Goal: Task Accomplishment & Management: Manage account settings

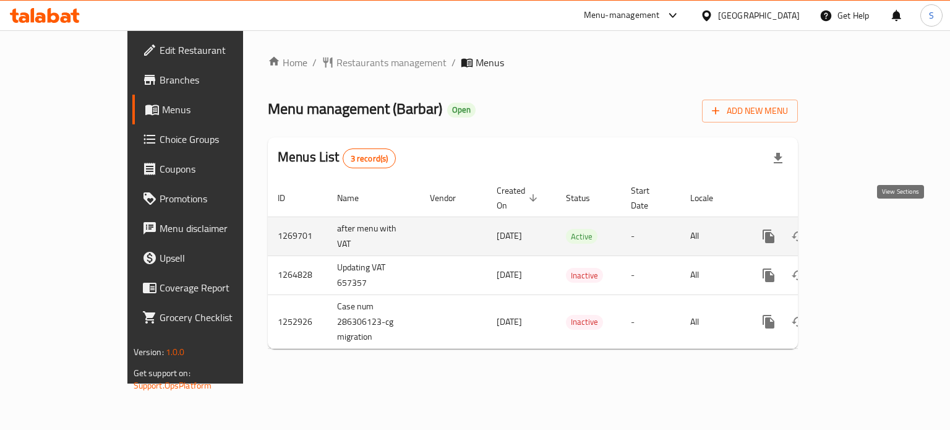
click at [865, 229] on icon "enhanced table" at bounding box center [858, 236] width 15 height 15
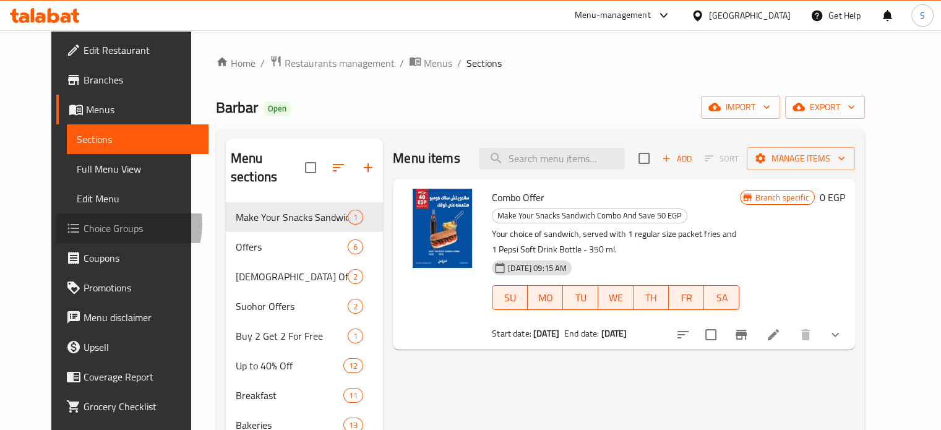
click at [84, 223] on span "Choice Groups" at bounding box center [141, 228] width 115 height 15
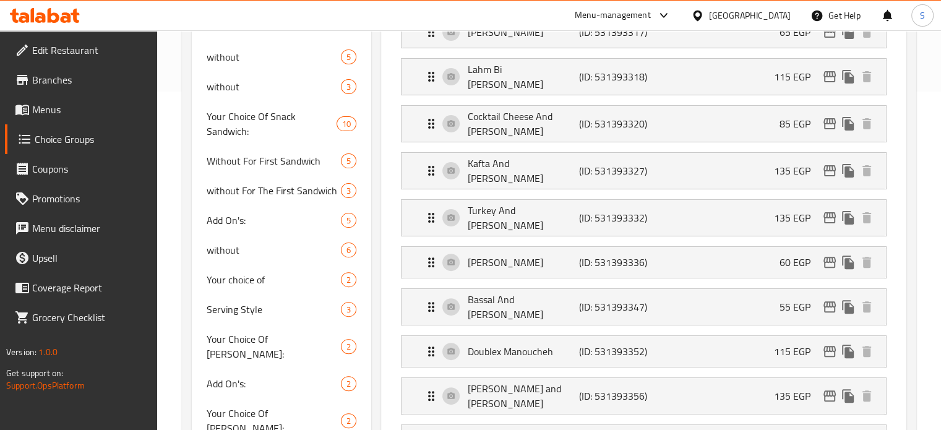
scroll to position [325, 0]
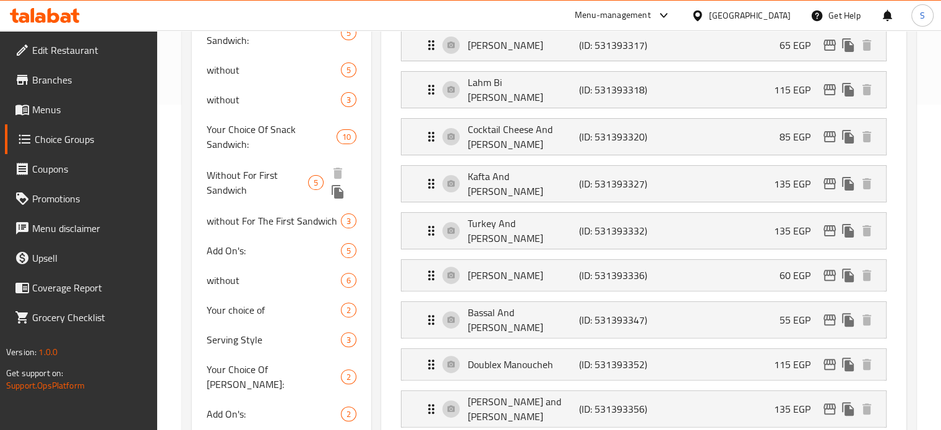
click at [257, 181] on span "Without For First Sandwich" at bounding box center [257, 183] width 101 height 30
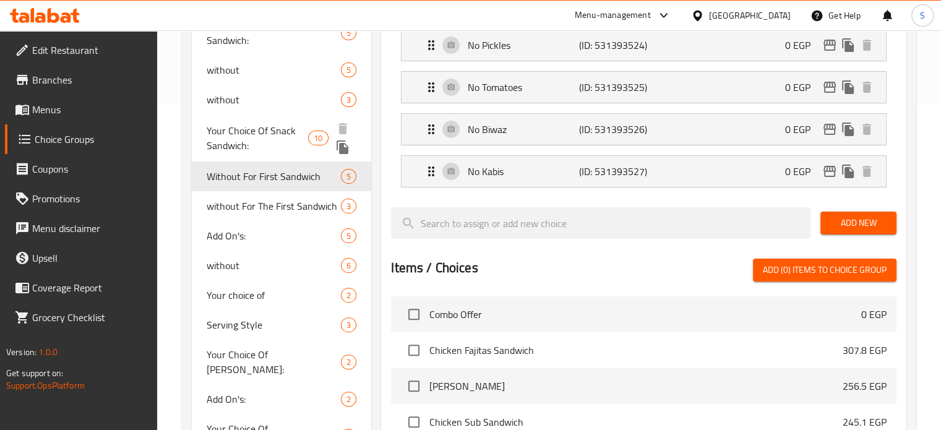
type input "Without For First Sandwich"
type input "بدون للساندوتش الأول"
type input "0"
type input "5"
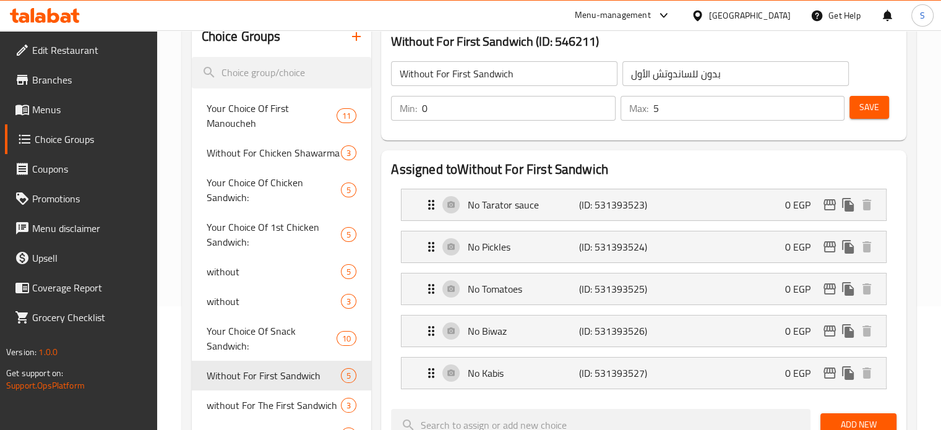
scroll to position [125, 0]
click at [666, 106] on input "5" at bounding box center [748, 107] width 191 height 25
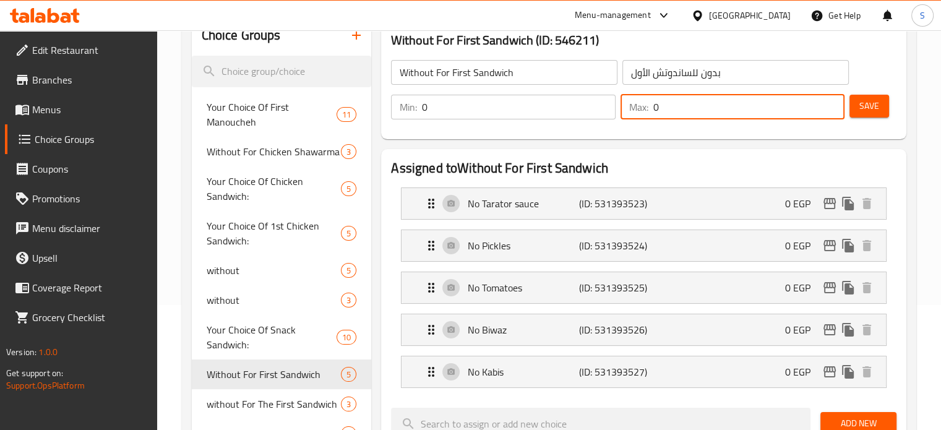
type input "0"
click at [870, 108] on span "Save" at bounding box center [869, 105] width 20 height 15
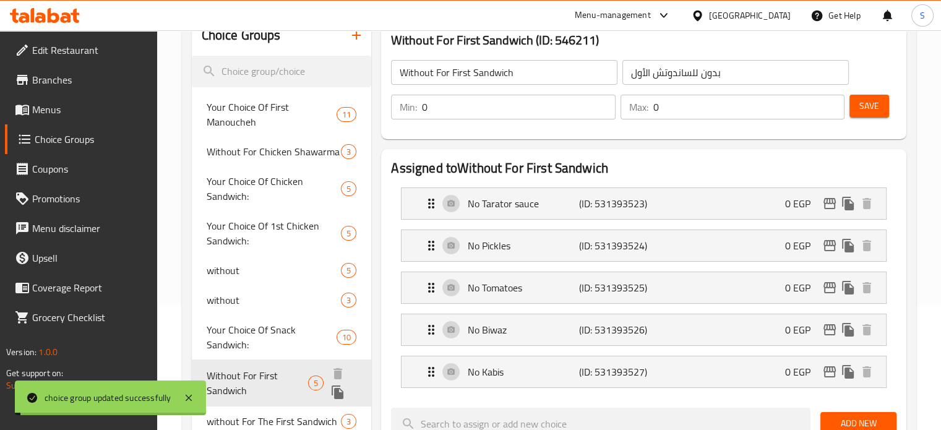
scroll to position [222, 0]
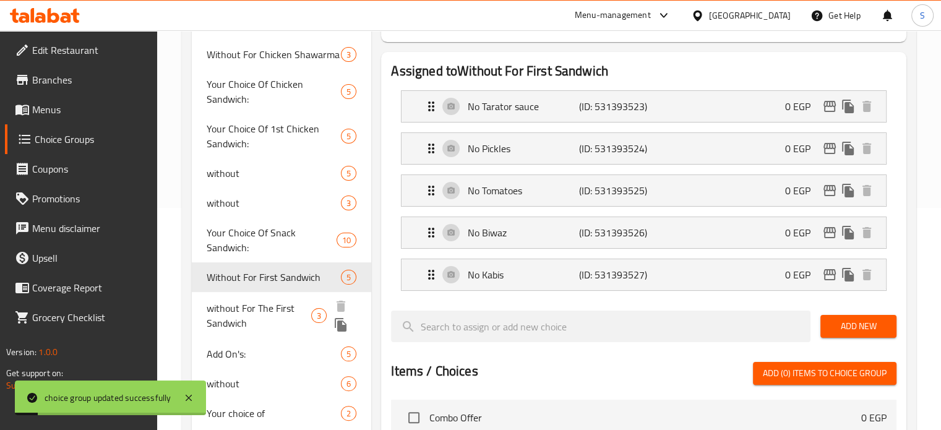
click at [262, 330] on span "without For The First Sandwich" at bounding box center [259, 316] width 105 height 30
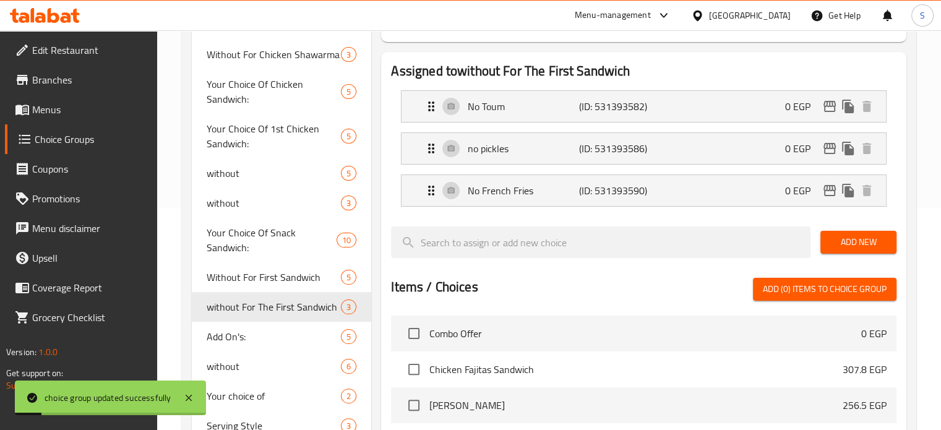
type input "without For The First Sandwich"
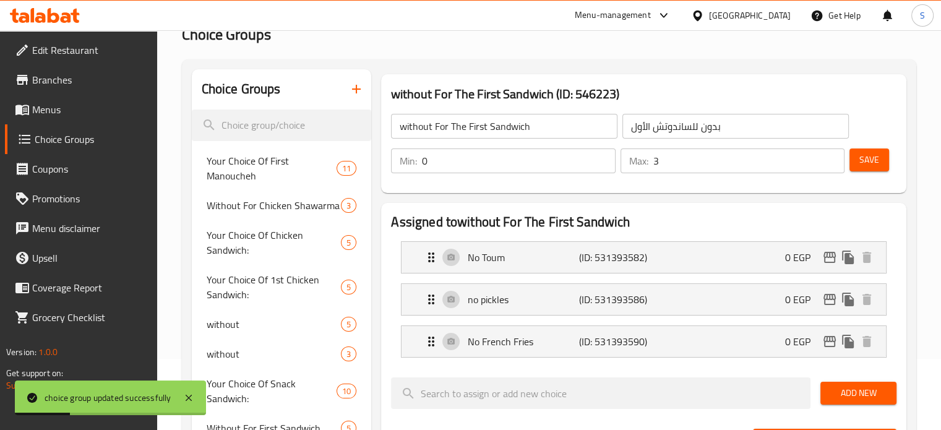
click at [658, 168] on input "3" at bounding box center [748, 160] width 191 height 25
type input "3"
type input "0"
click at [867, 160] on span "Save" at bounding box center [869, 159] width 20 height 15
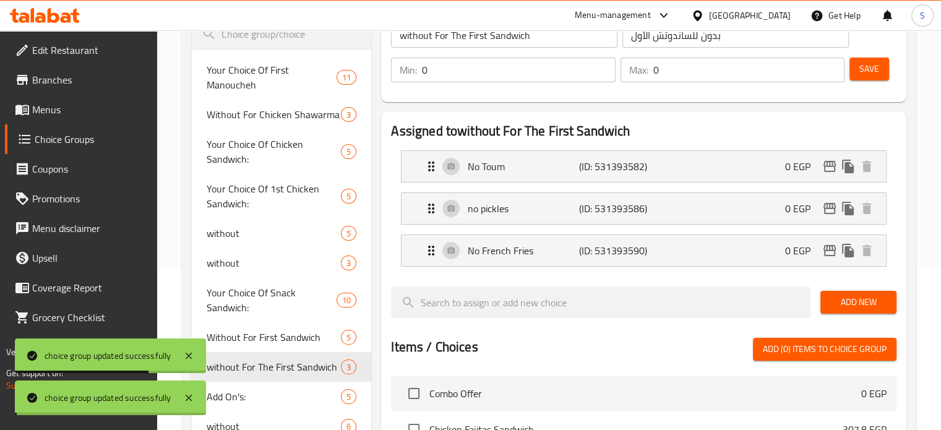
scroll to position [162, 0]
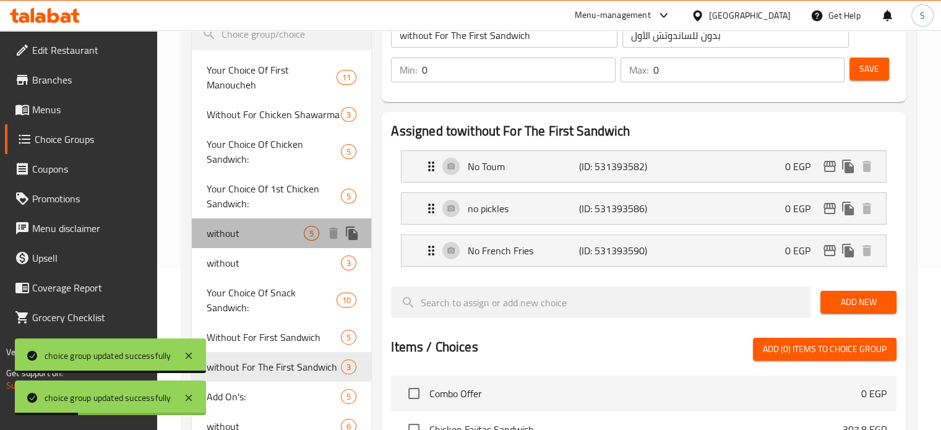
click at [262, 227] on span "without" at bounding box center [256, 233] width 98 height 15
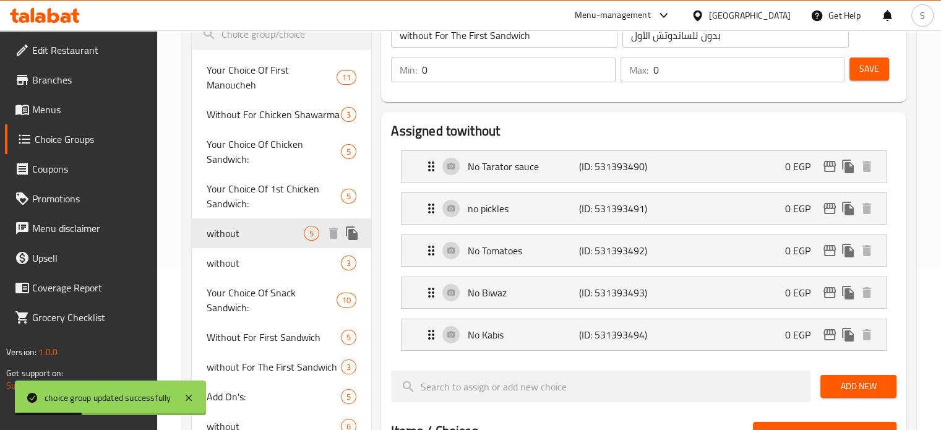
type input "without"
type input "بدون"
type input "5"
click at [680, 72] on input "5" at bounding box center [748, 70] width 191 height 25
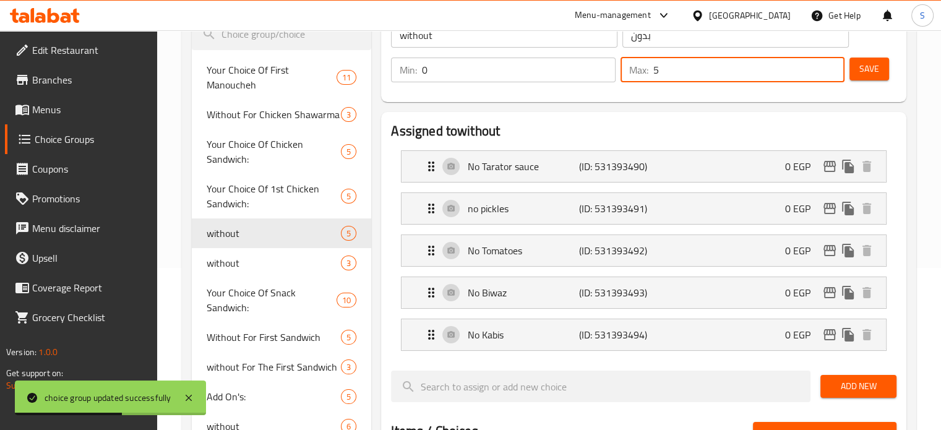
click at [680, 72] on input "5" at bounding box center [748, 70] width 191 height 25
click at [869, 67] on span "Save" at bounding box center [869, 68] width 20 height 15
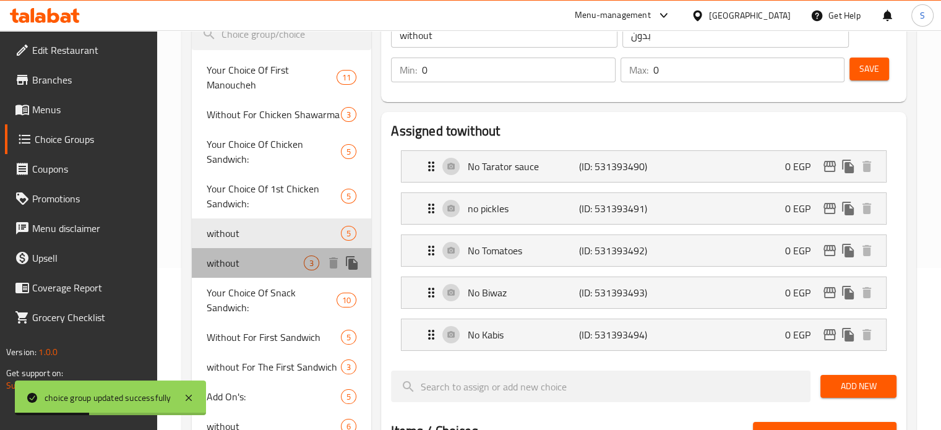
click at [224, 266] on span "without" at bounding box center [256, 262] width 98 height 15
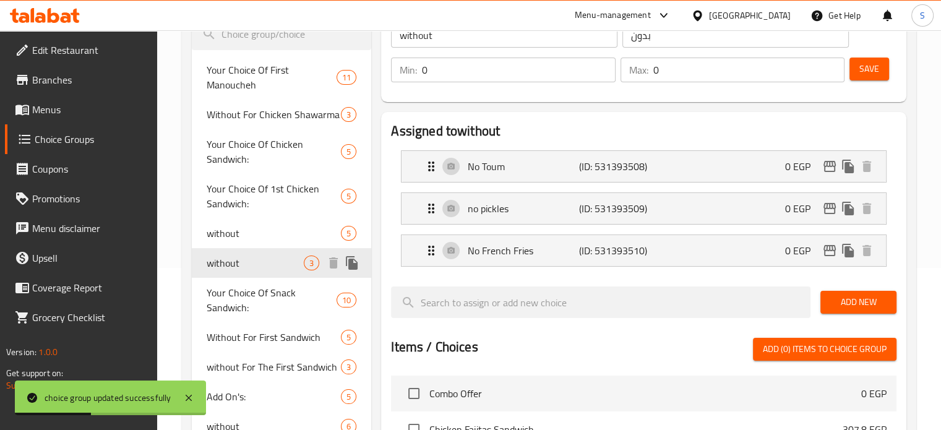
type input "3"
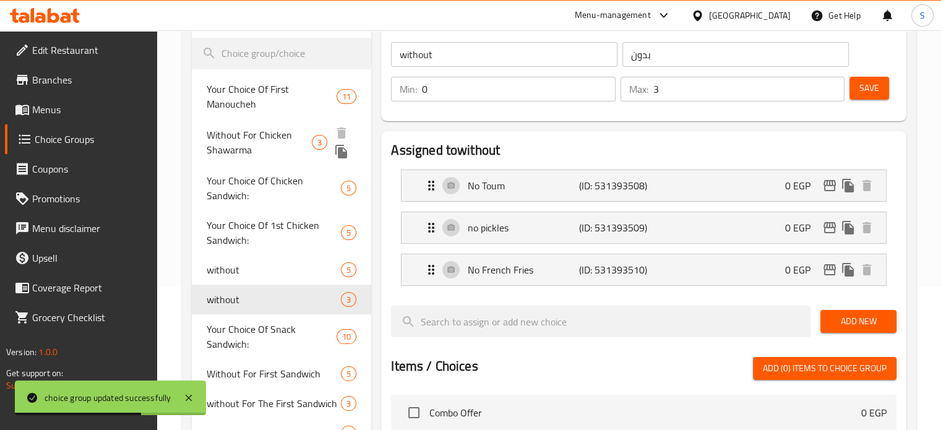
click at [285, 139] on span "Without For Chicken Shawarma" at bounding box center [259, 142] width 105 height 30
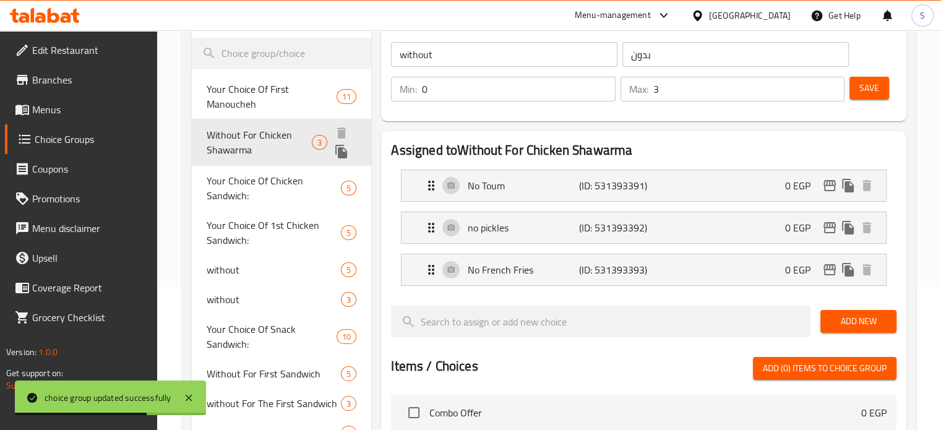
type input "Without For Chicken Shawarma"
type input "بدون لشاورما الدجاج"
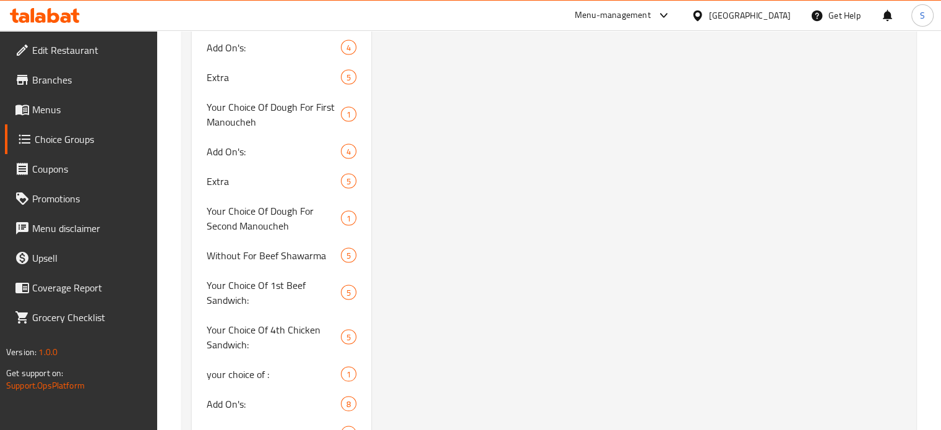
scroll to position [7161, 0]
type input "without"
type input "بدون"
type input "5"
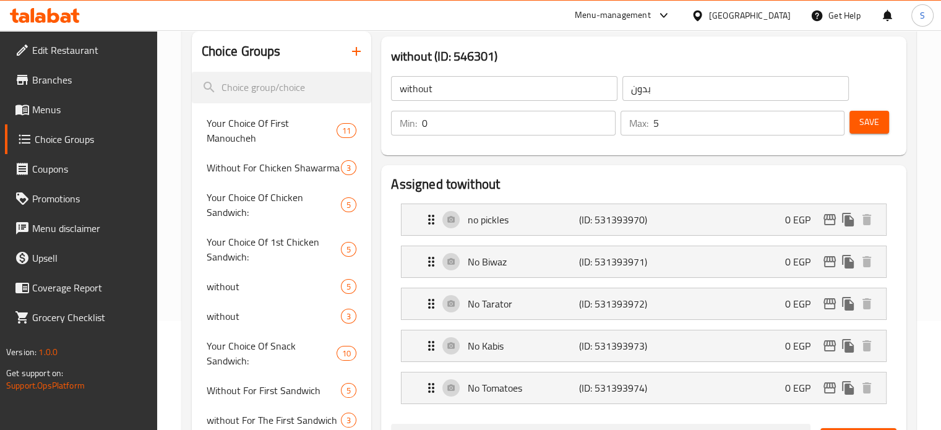
scroll to position [109, 0]
click at [666, 121] on input "5" at bounding box center [748, 123] width 191 height 25
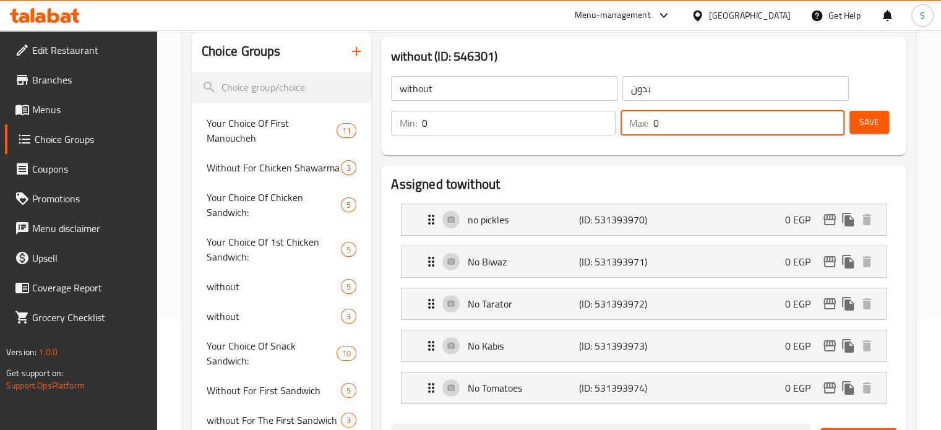
type input "0"
click at [881, 118] on button "Save" at bounding box center [869, 122] width 40 height 23
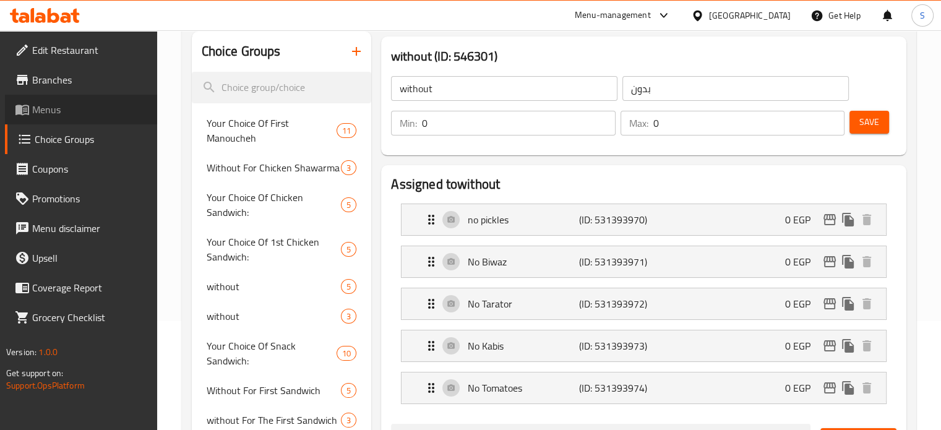
click at [101, 104] on span "Menus" at bounding box center [89, 109] width 115 height 15
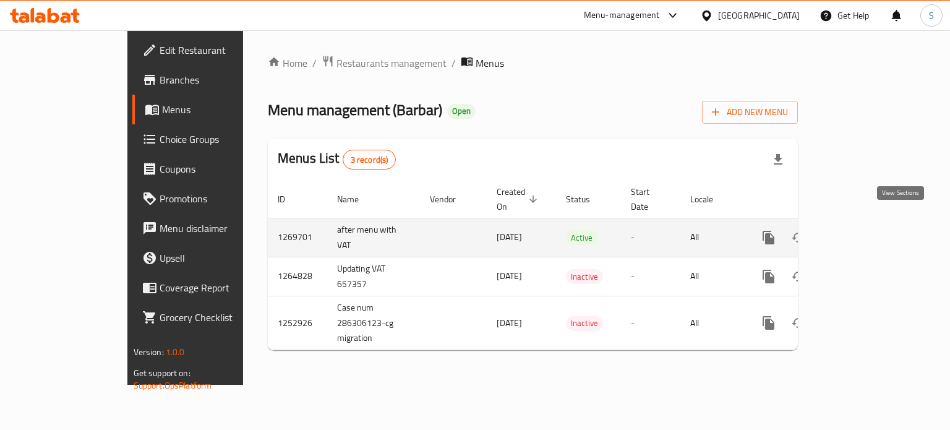
click at [865, 230] on icon "enhanced table" at bounding box center [858, 237] width 15 height 15
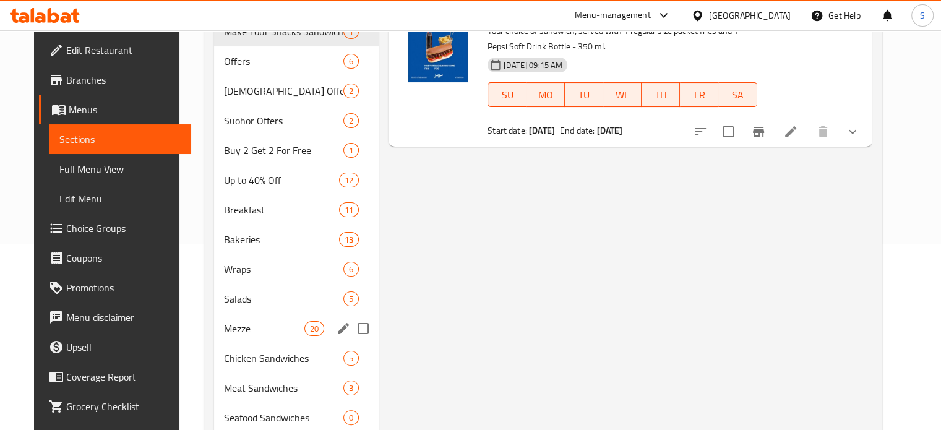
scroll to position [297, 0]
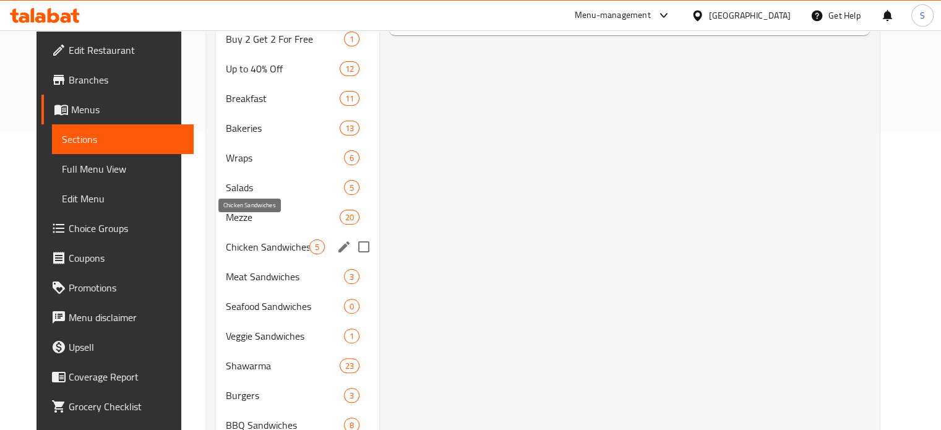
click at [265, 239] on span "Chicken Sandwiches" at bounding box center [268, 246] width 84 height 15
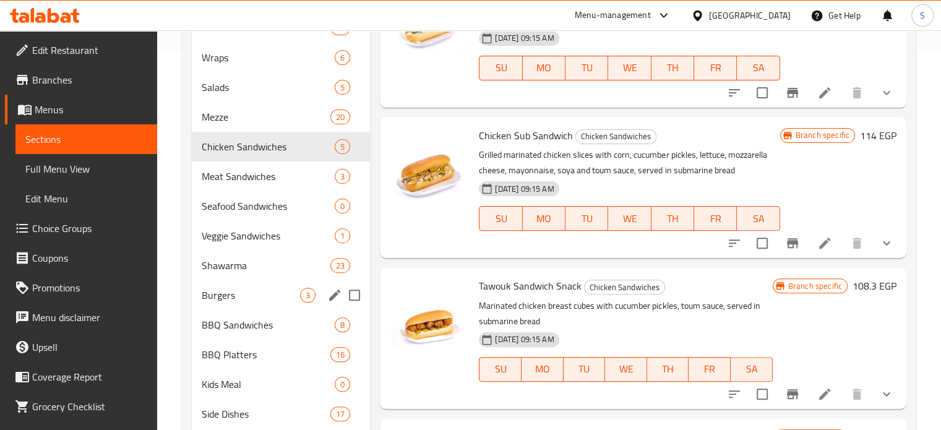
scroll to position [377, 0]
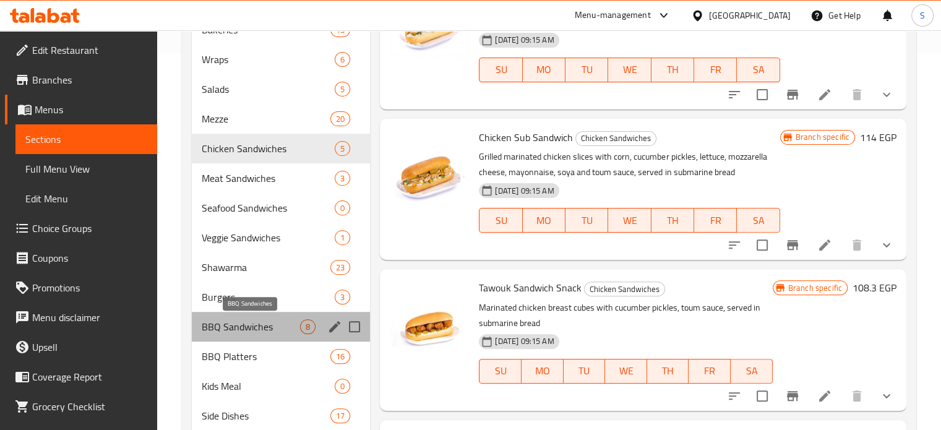
click at [283, 326] on span "BBQ Sandwiches" at bounding box center [251, 326] width 99 height 15
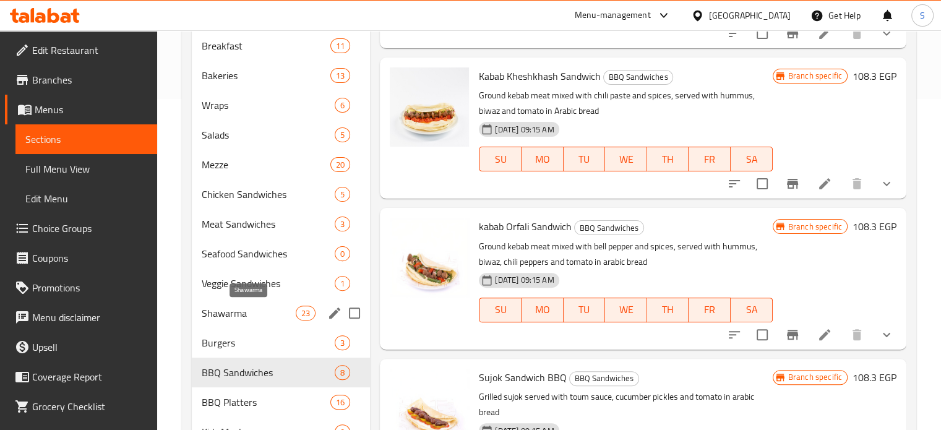
scroll to position [332, 0]
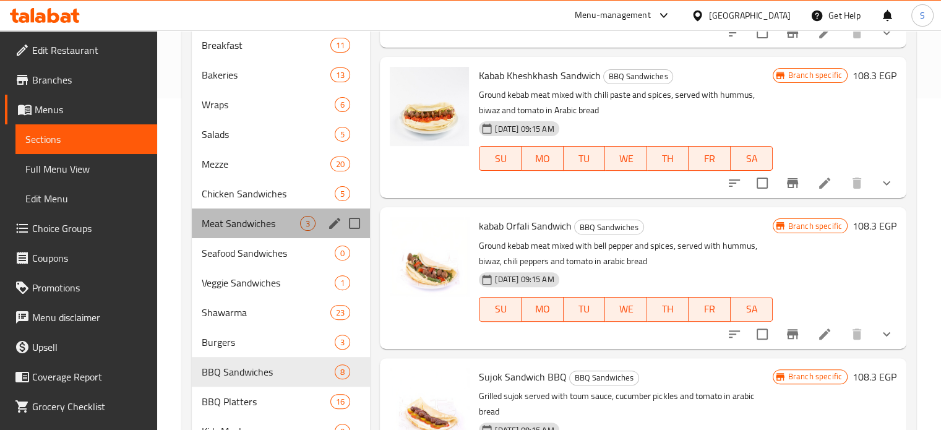
click at [256, 236] on div "Meat Sandwiches 3" at bounding box center [281, 223] width 179 height 30
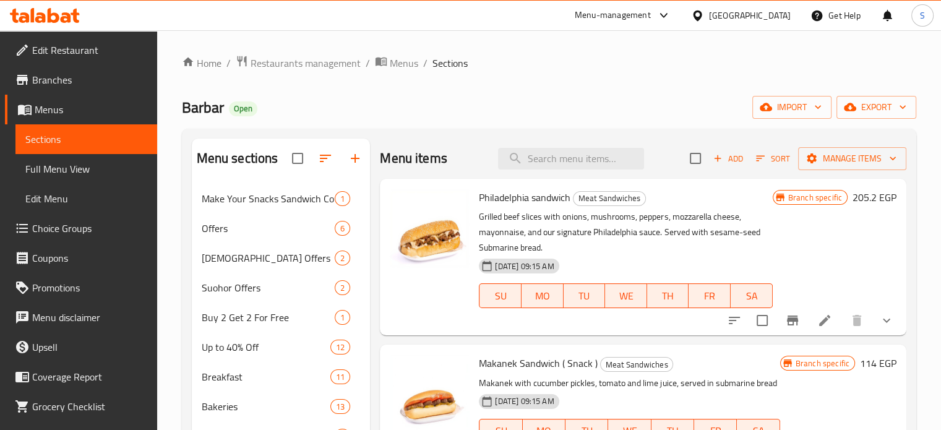
scroll to position [140, 0]
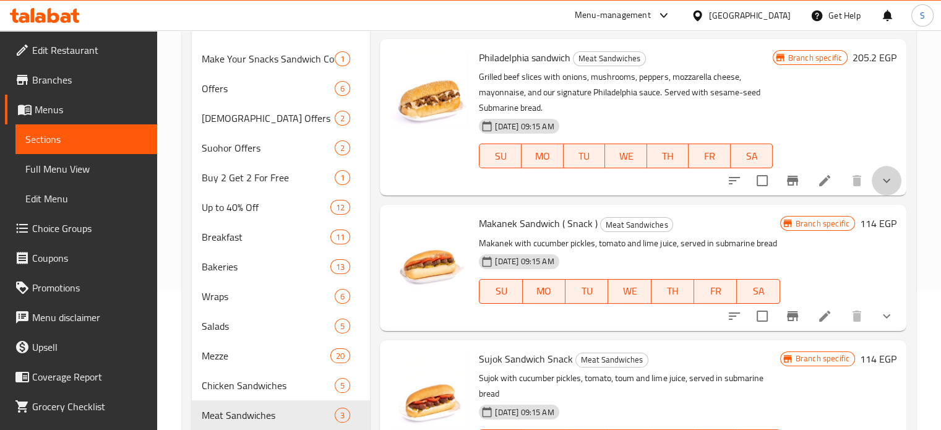
click at [895, 191] on button "show more" at bounding box center [887, 181] width 30 height 30
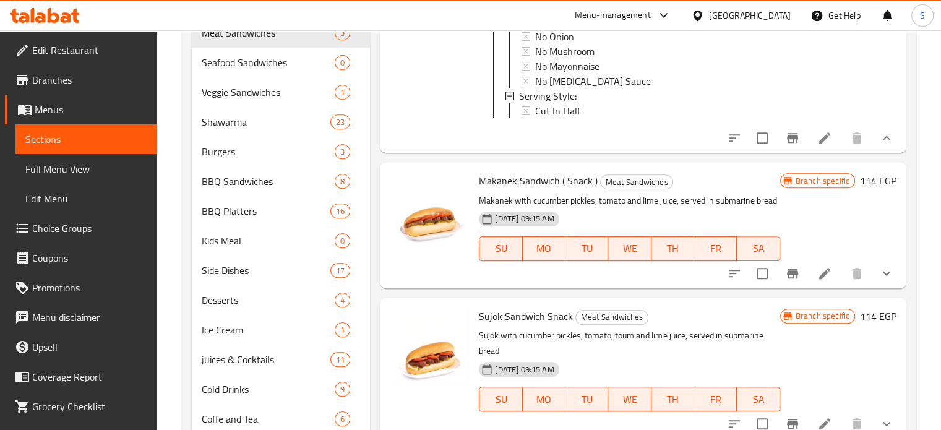
scroll to position [565, 0]
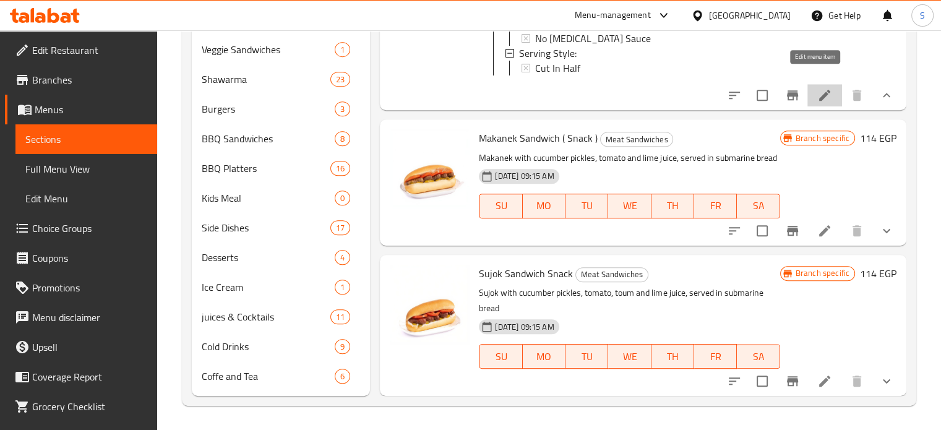
click at [818, 88] on icon at bounding box center [824, 95] width 15 height 15
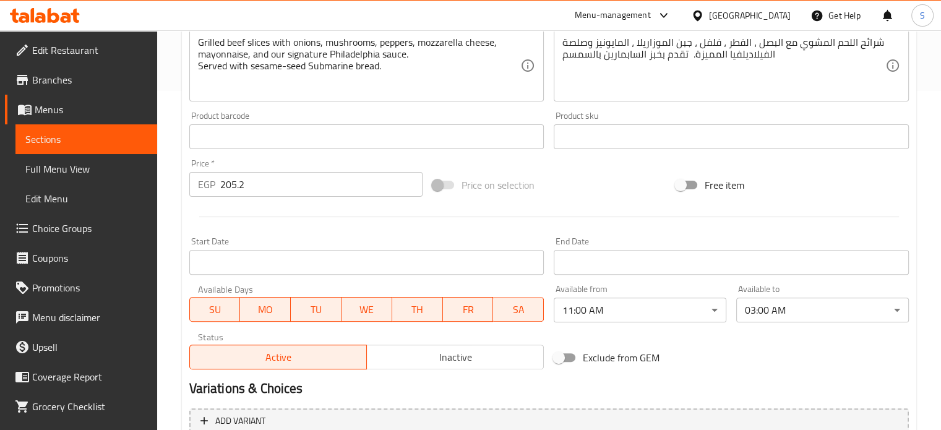
scroll to position [684, 0]
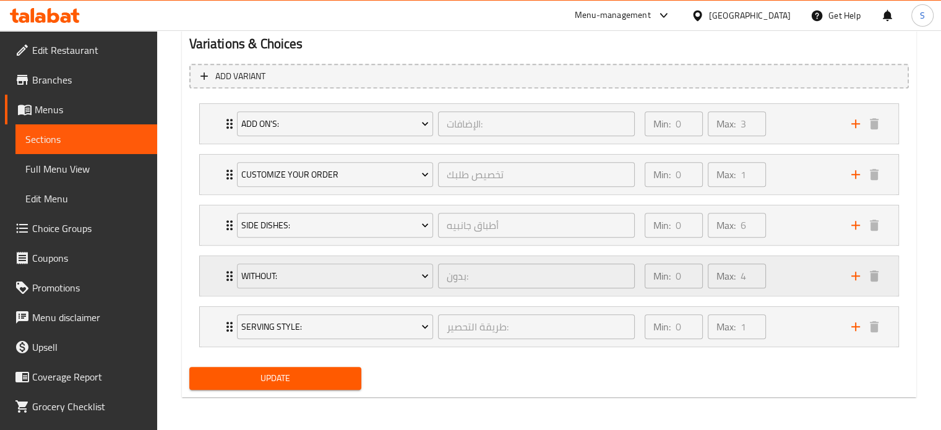
click at [812, 269] on div "Min: 0 ​ Max: 4 ​" at bounding box center [740, 276] width 207 height 40
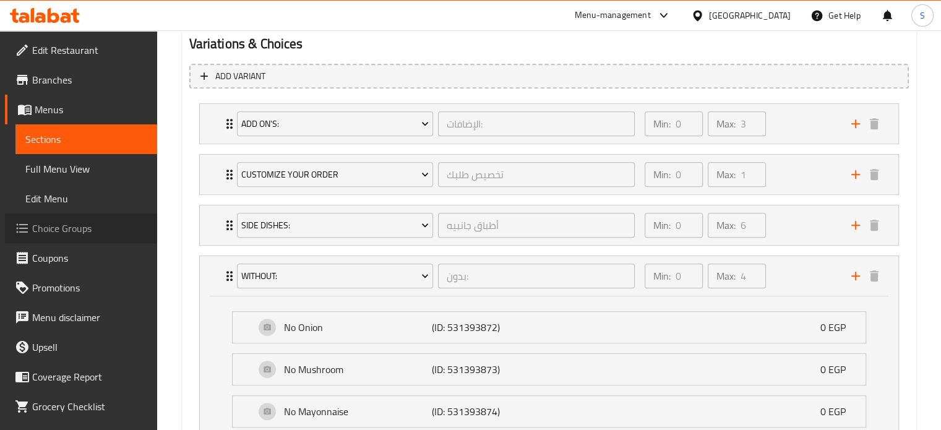
click at [84, 221] on span "Choice Groups" at bounding box center [89, 228] width 115 height 15
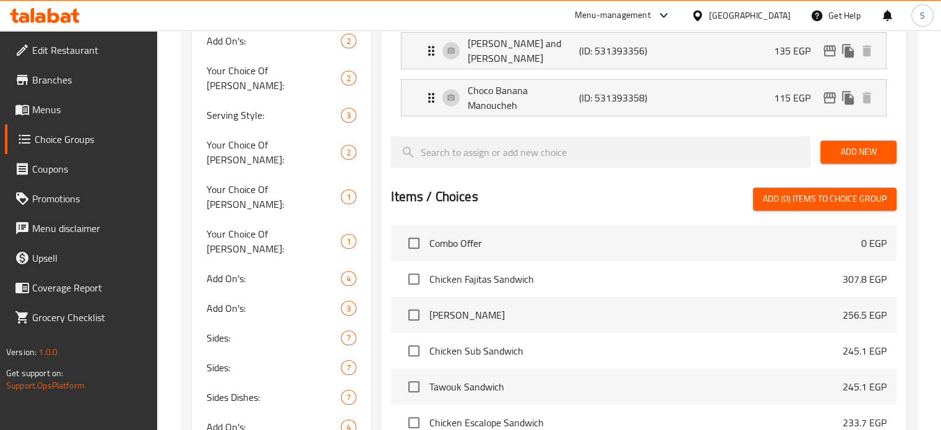
scroll to position [175, 0]
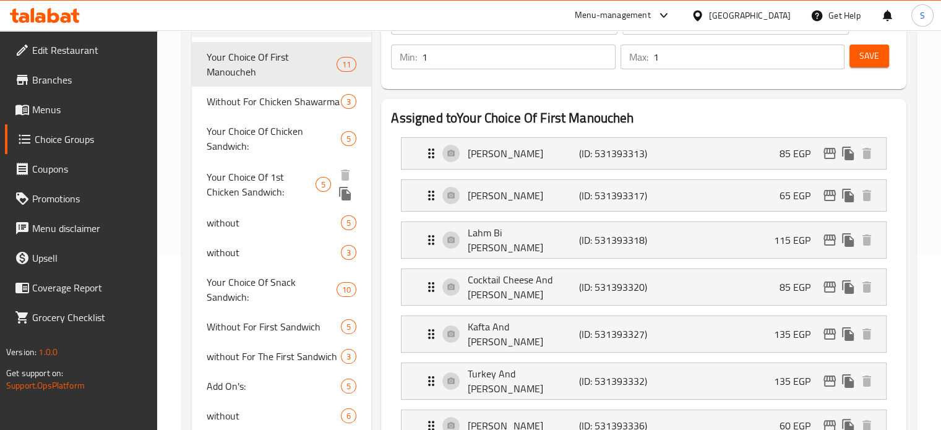
click at [241, 217] on span "without" at bounding box center [274, 222] width 135 height 15
click at [241, 245] on span "without" at bounding box center [274, 252] width 135 height 15
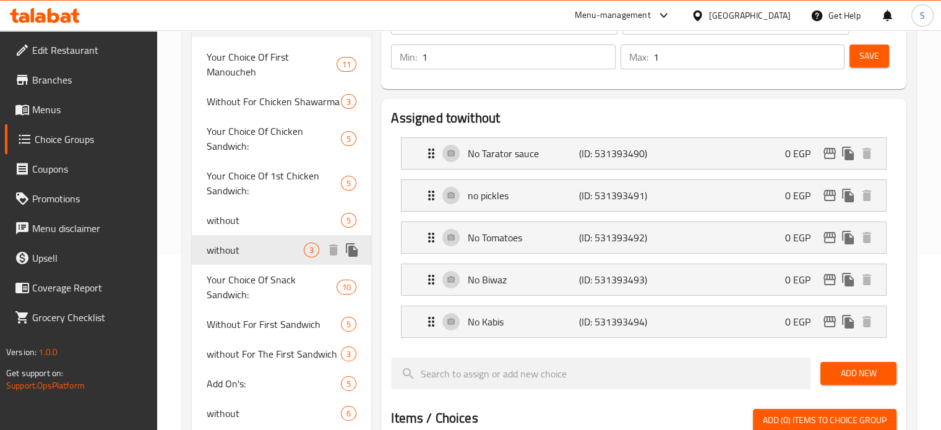
type input "without"
type input "بدون"
type input "0"
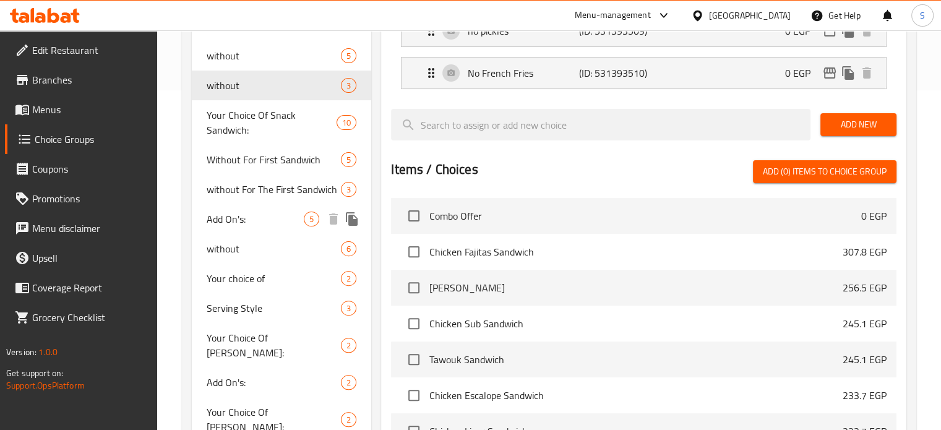
scroll to position [340, 0]
click at [241, 245] on span "without" at bounding box center [256, 248] width 98 height 15
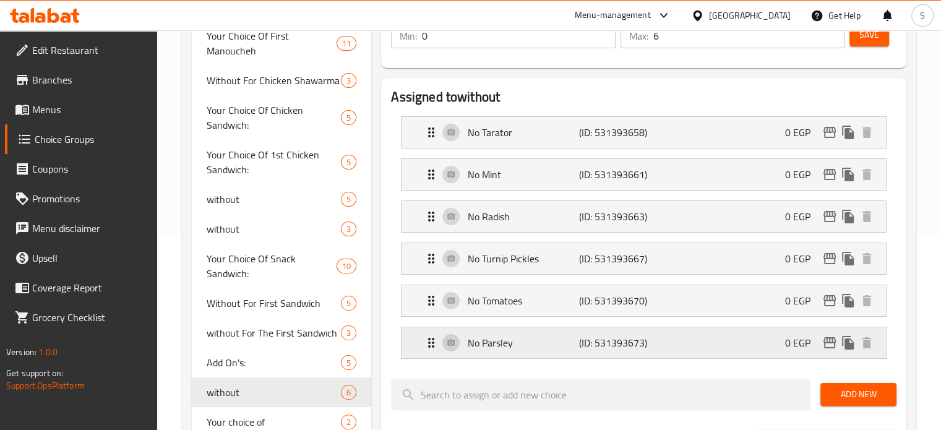
scroll to position [95, 0]
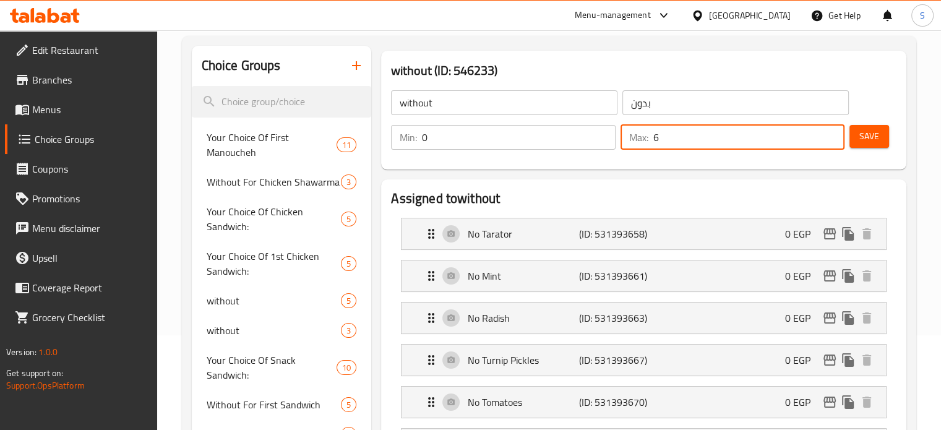
drag, startPoint x: 712, startPoint y: 138, endPoint x: 633, endPoint y: 143, distance: 78.7
click at [633, 143] on div "Max: 6 ​" at bounding box center [732, 137] width 224 height 25
type input "0"
click at [866, 134] on span "Save" at bounding box center [869, 136] width 20 height 15
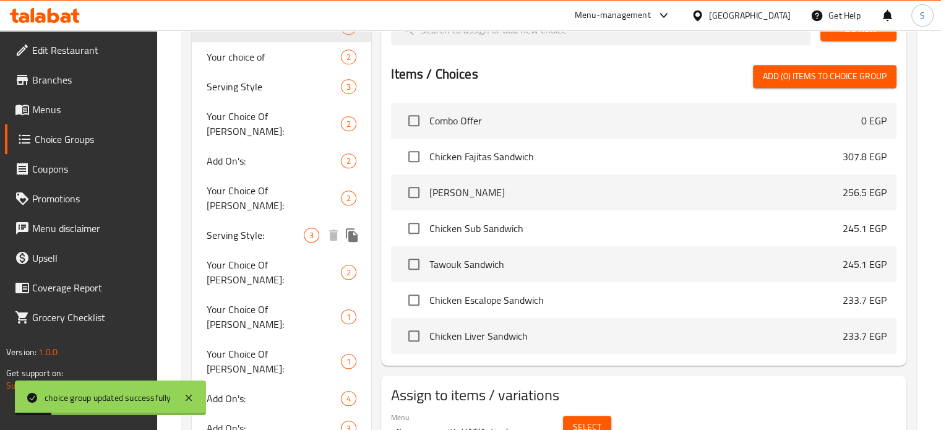
scroll to position [687, 0]
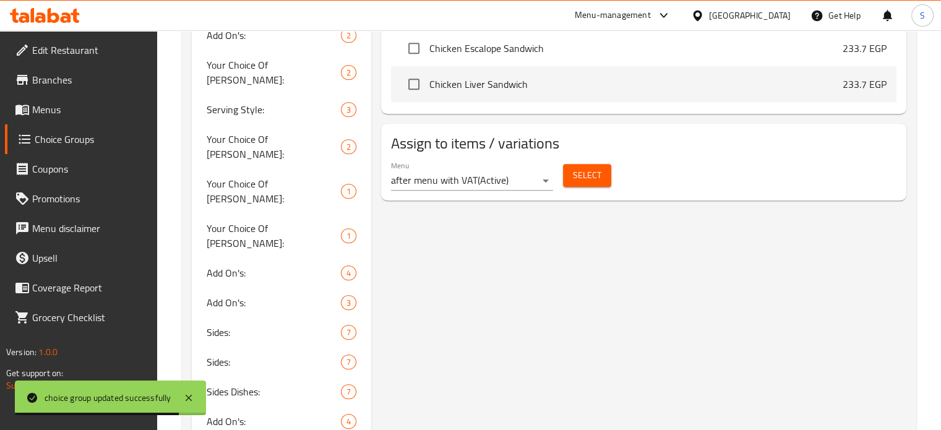
type input "Without:"
type input "بدون:"
type input "3"
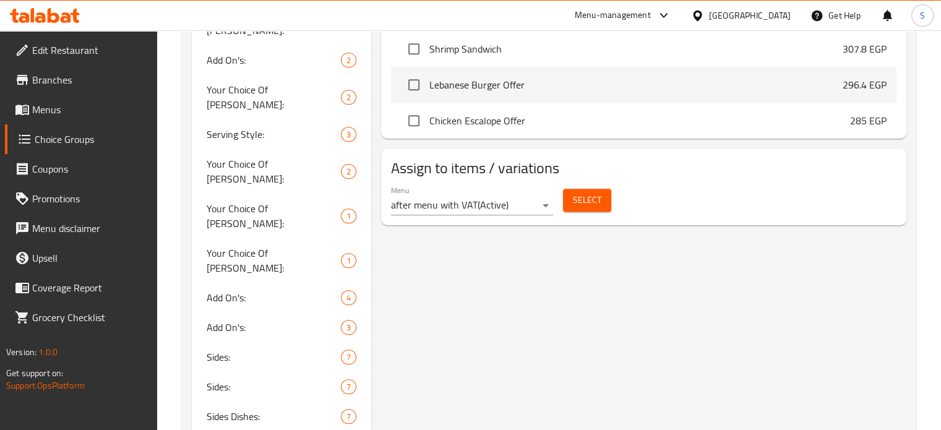
scroll to position [924, 0]
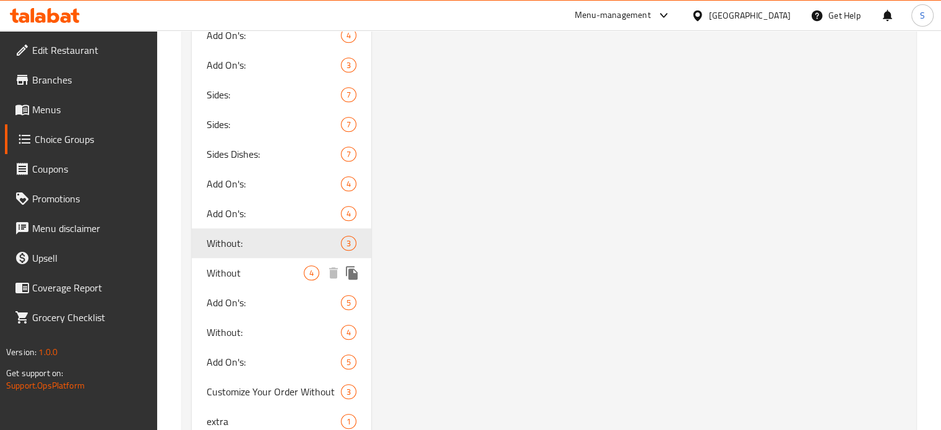
click at [269, 265] on span "Without" at bounding box center [256, 272] width 98 height 15
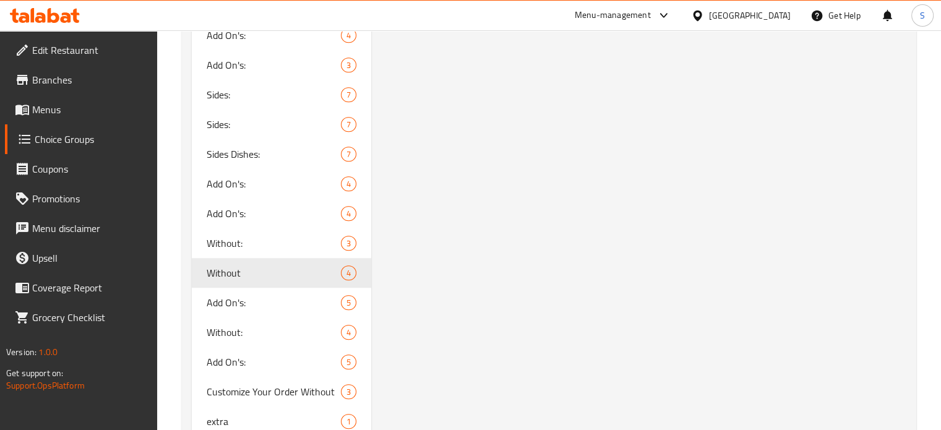
type input "Without"
type input "بدون"
type input "4"
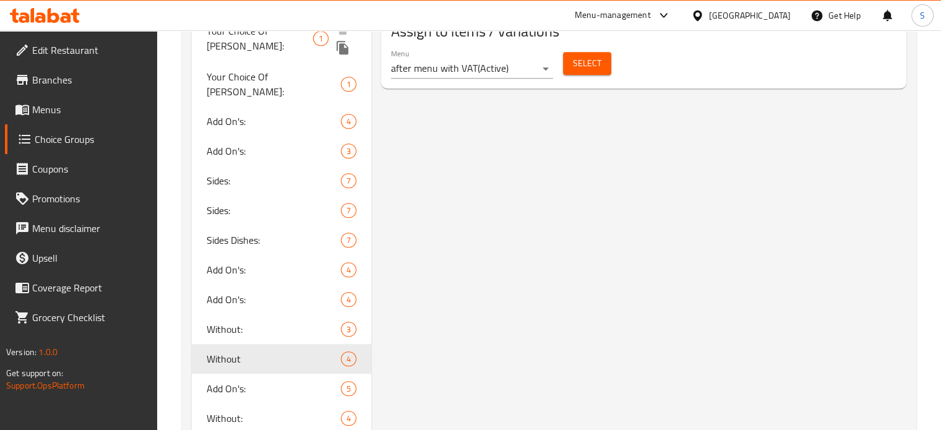
scroll to position [888, 0]
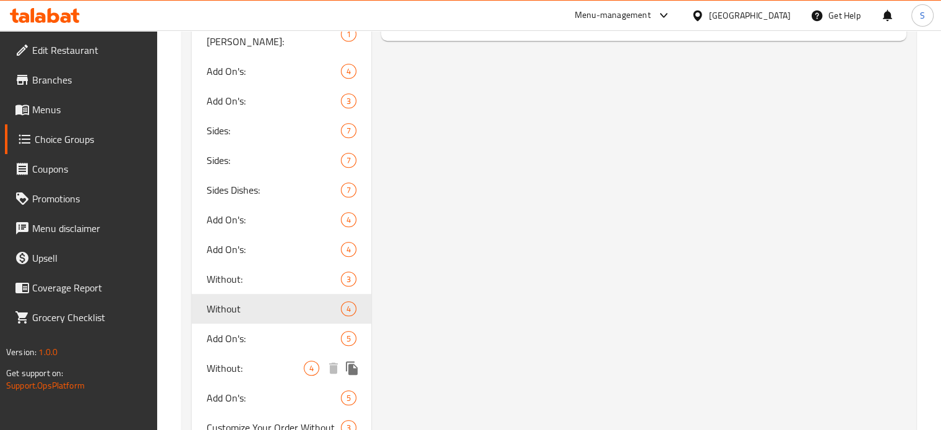
click at [261, 361] on span "Without:" at bounding box center [256, 368] width 98 height 15
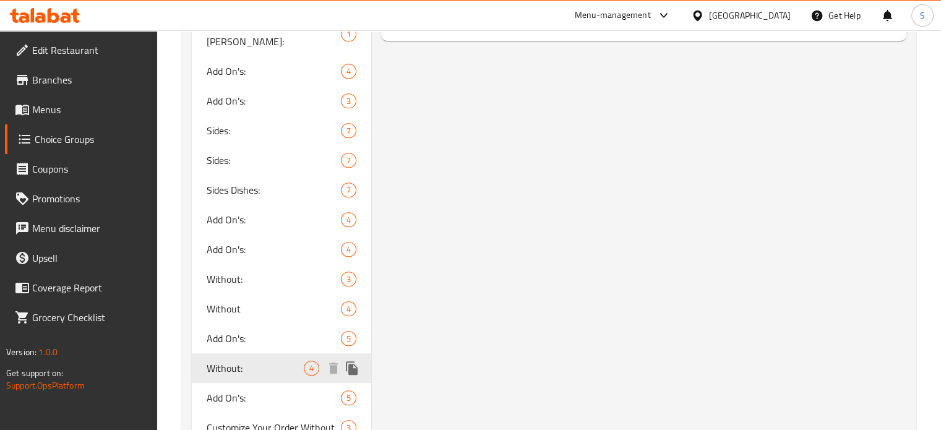
type input "Without:"
type input "بدون:"
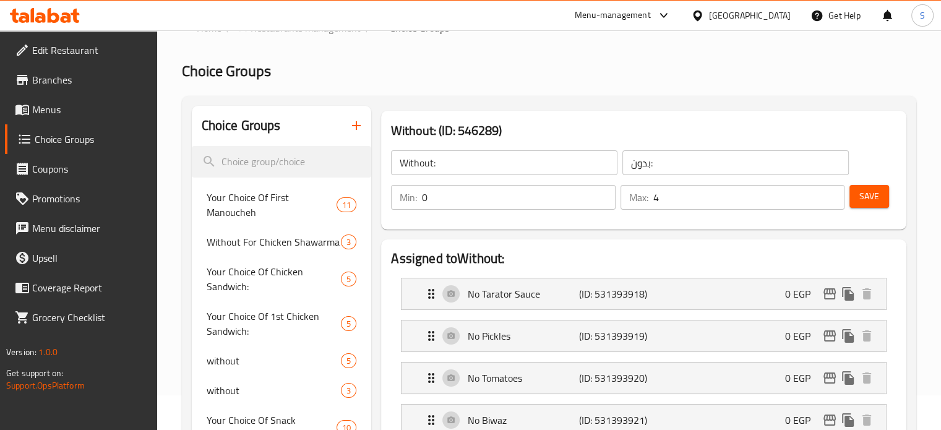
scroll to position [32, 0]
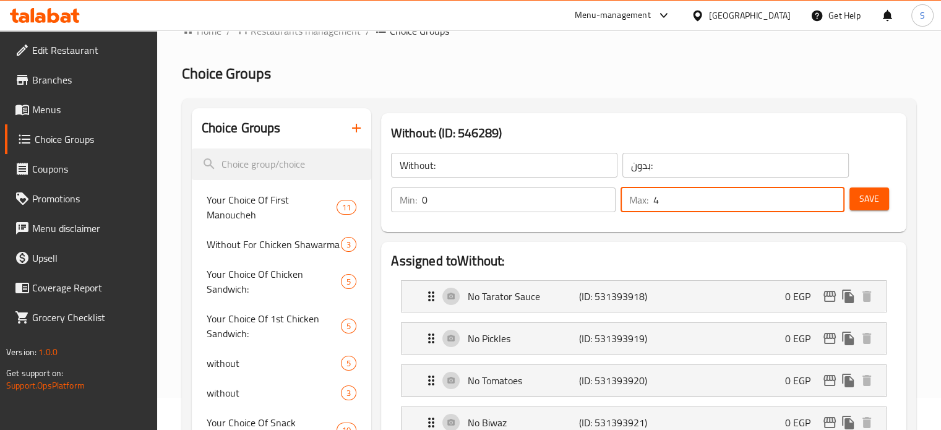
drag, startPoint x: 677, startPoint y: 205, endPoint x: 645, endPoint y: 205, distance: 32.8
click at [645, 205] on div "Max: 4 ​" at bounding box center [732, 199] width 224 height 25
type input "0"
click at [877, 194] on span "Save" at bounding box center [869, 198] width 20 height 15
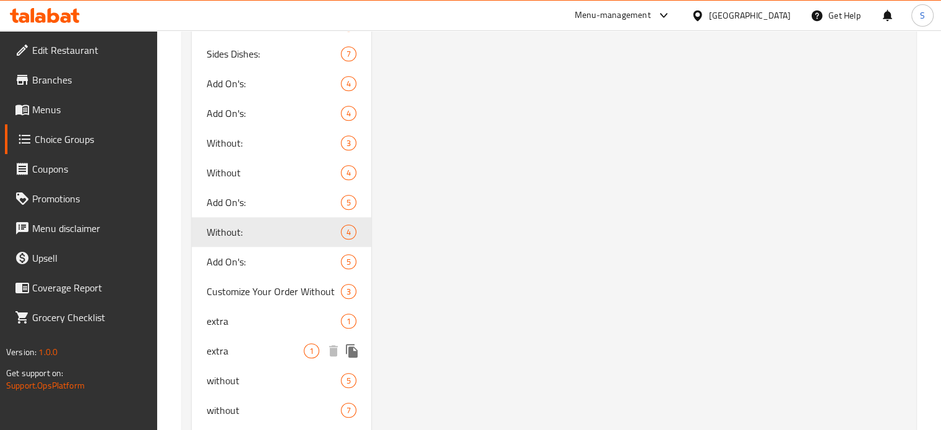
scroll to position [1049, 0]
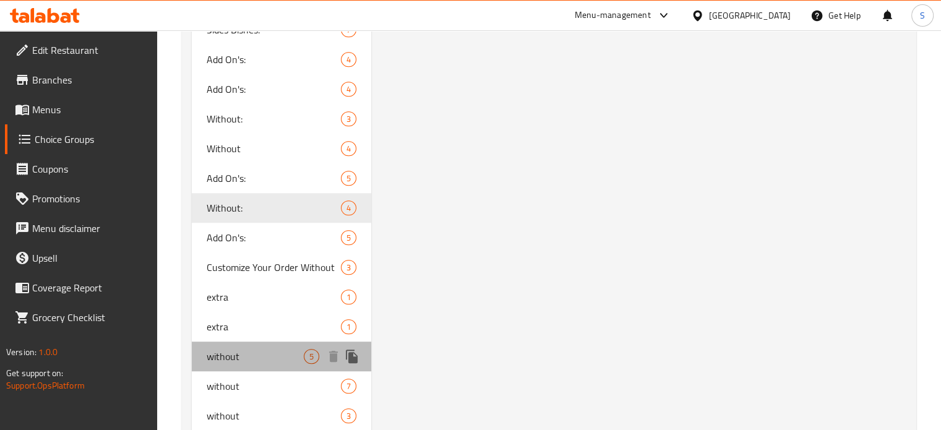
click at [272, 349] on span "without" at bounding box center [256, 356] width 98 height 15
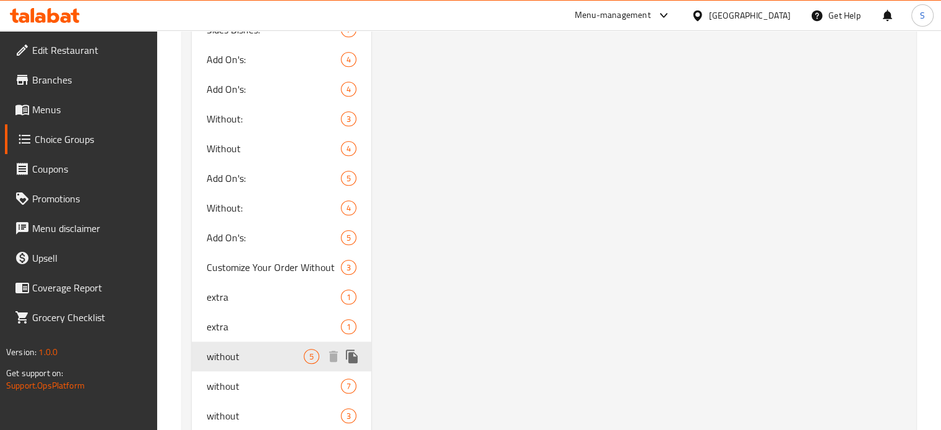
type input "without"
type input "بدون"
type input "5"
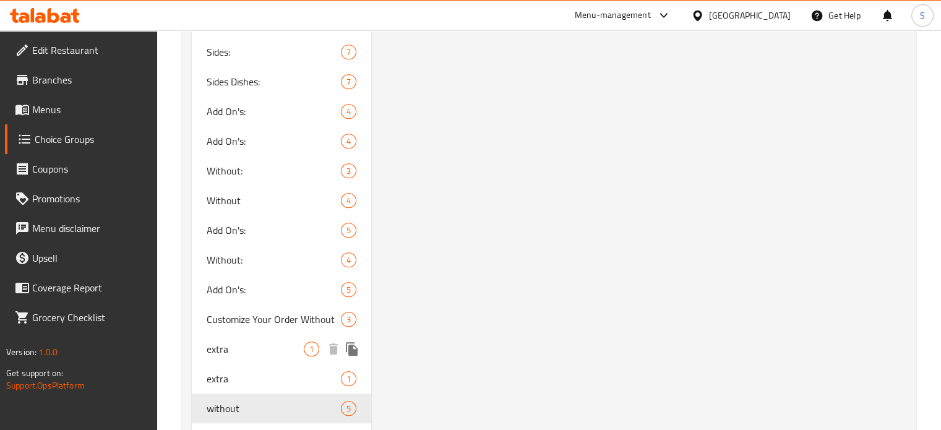
scroll to position [1115, 0]
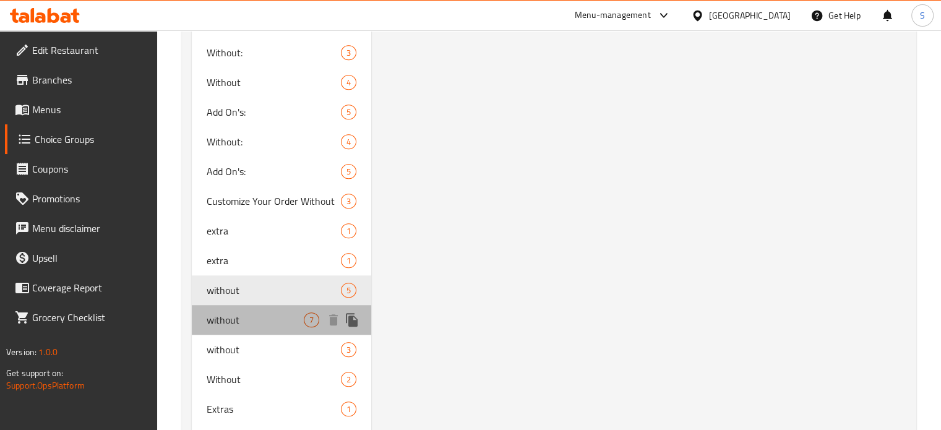
click at [263, 305] on div "without 7" at bounding box center [282, 320] width 180 height 30
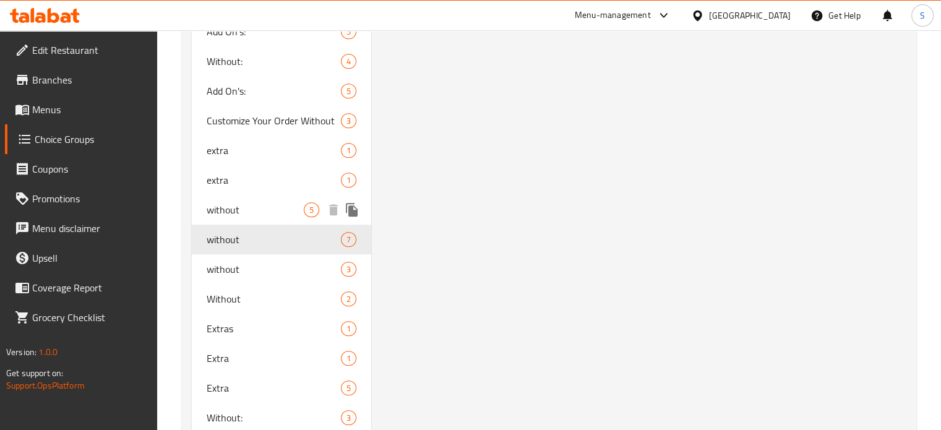
scroll to position [1199, 0]
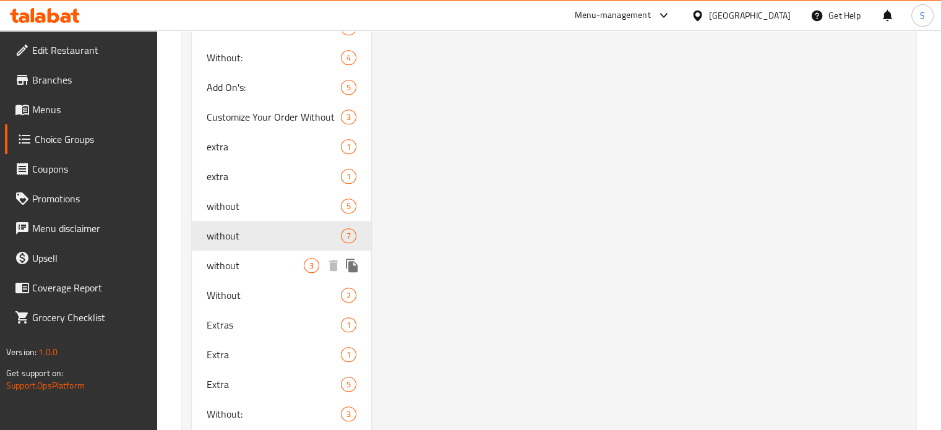
click at [264, 258] on span "without" at bounding box center [256, 265] width 98 height 15
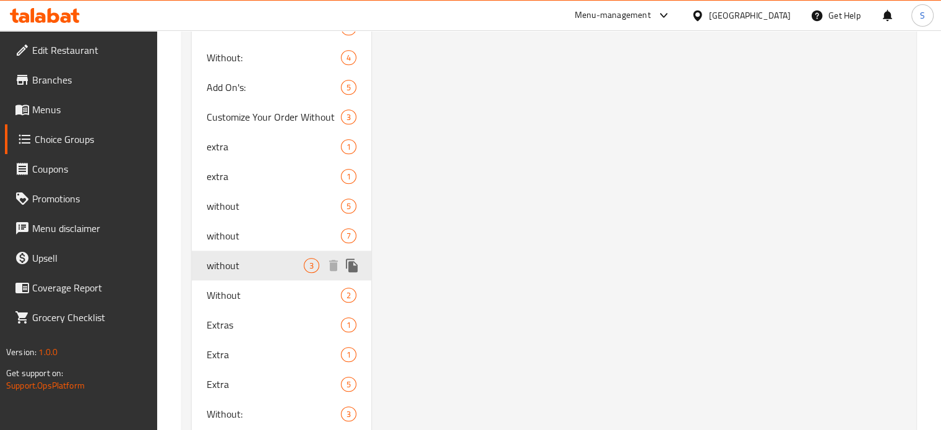
type input "بدون"
type input "3"
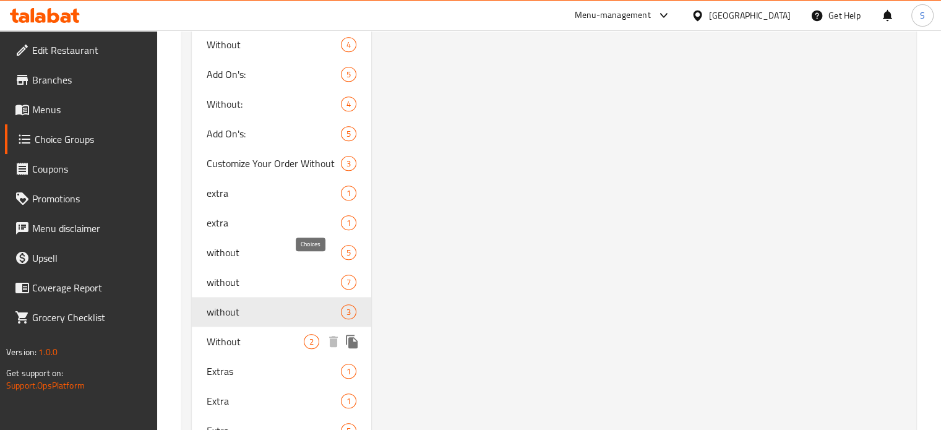
scroll to position [1152, 0]
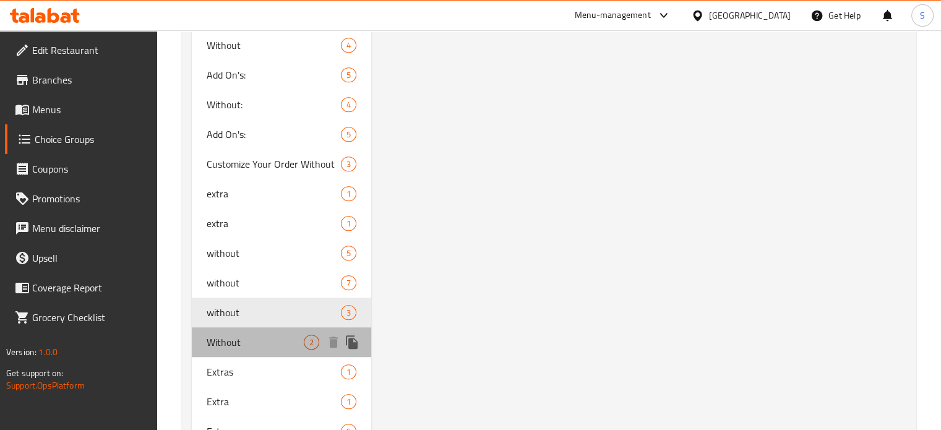
click at [280, 335] on span "Without" at bounding box center [256, 342] width 98 height 15
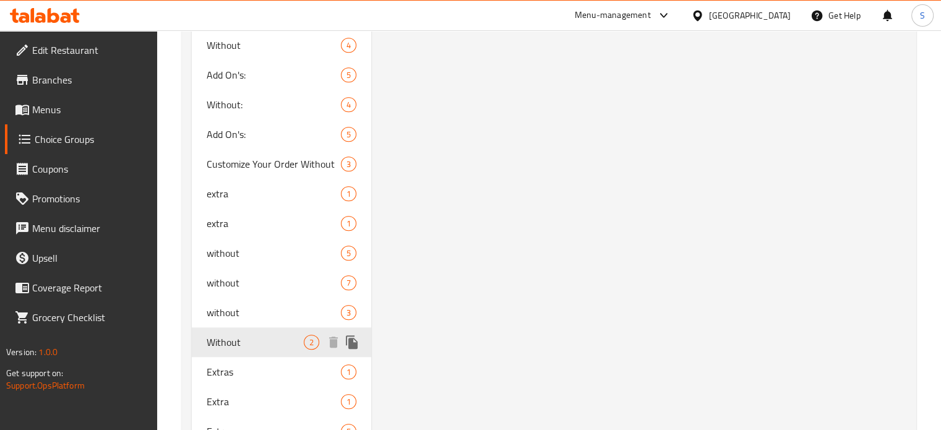
type input "Without"
type input "بدون"
type input "2"
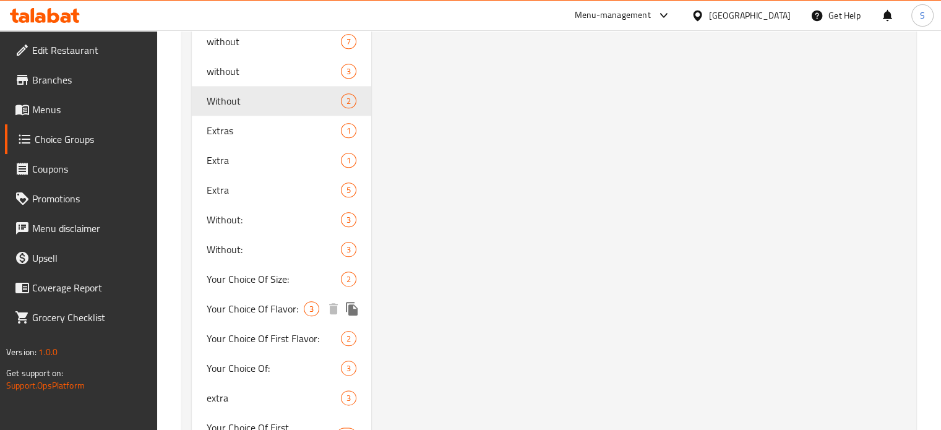
scroll to position [1407, 0]
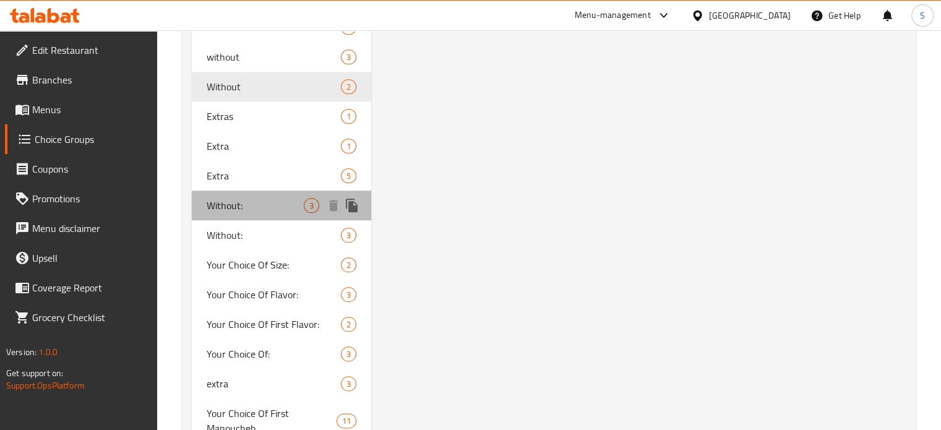
click at [292, 198] on span "Without:" at bounding box center [256, 205] width 98 height 15
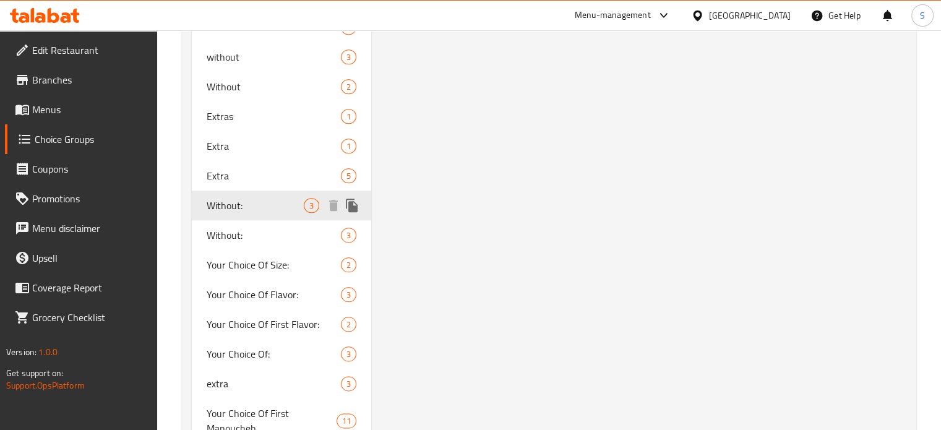
type input "Without:"
type input "بدون:"
type input "3"
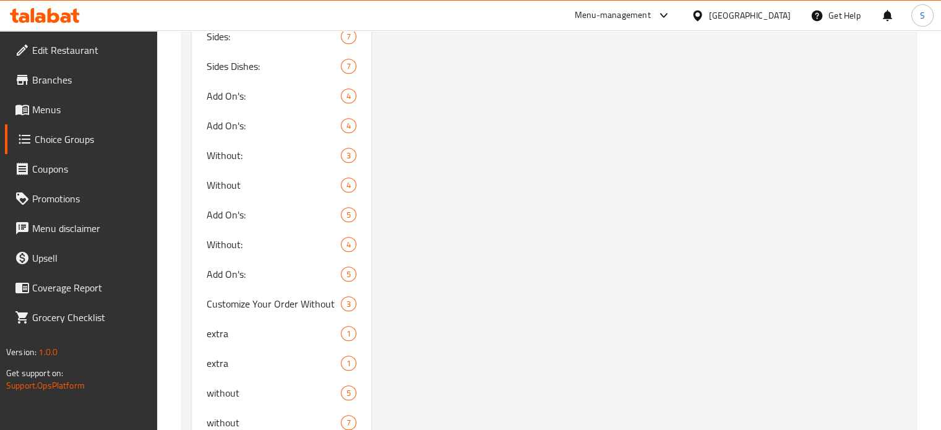
scroll to position [1255, 0]
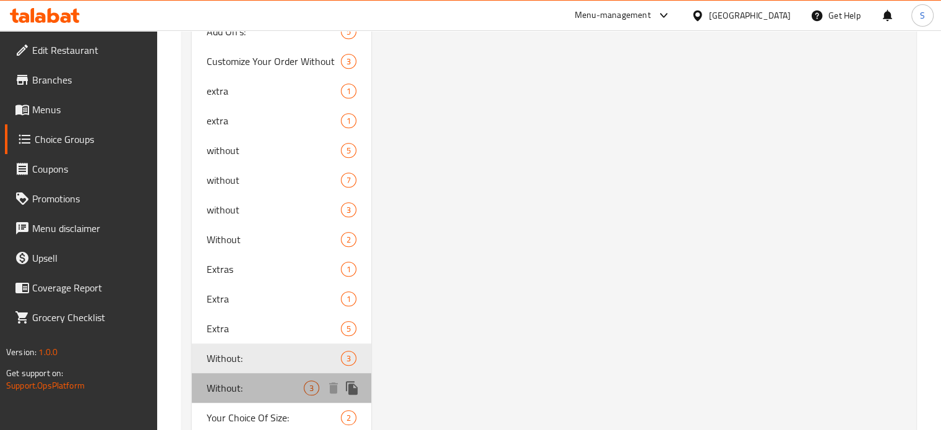
click at [236, 380] on span "Without:" at bounding box center [256, 387] width 98 height 15
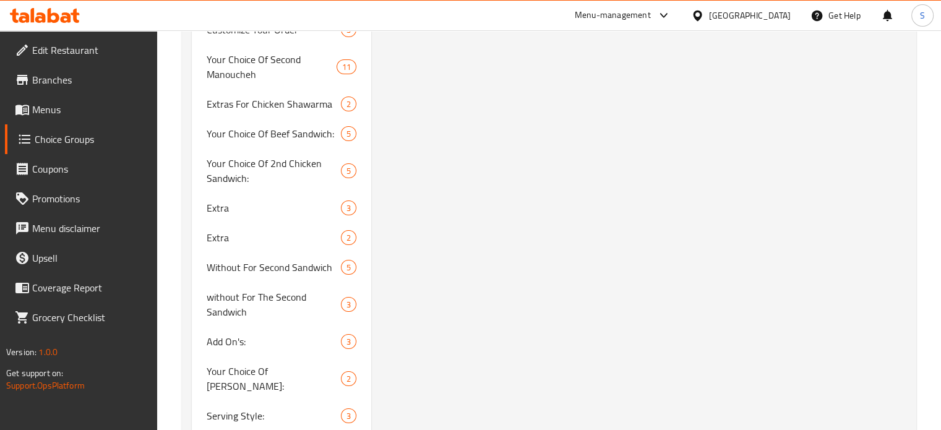
scroll to position [4463, 0]
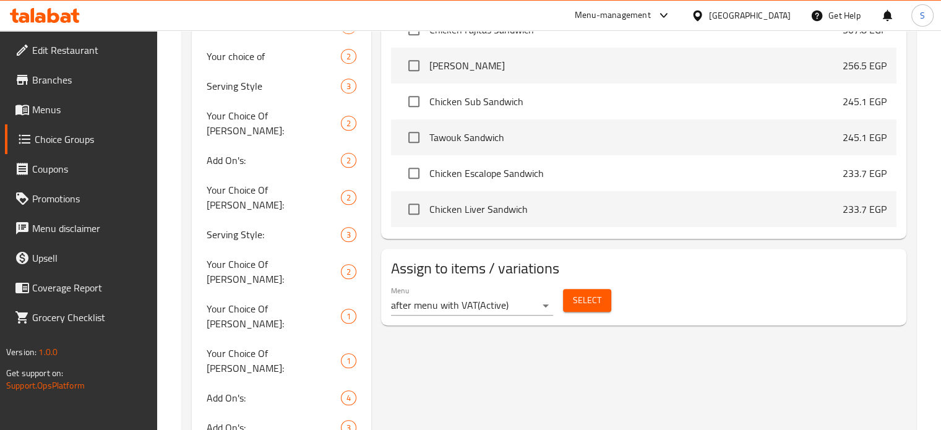
scroll to position [79, 0]
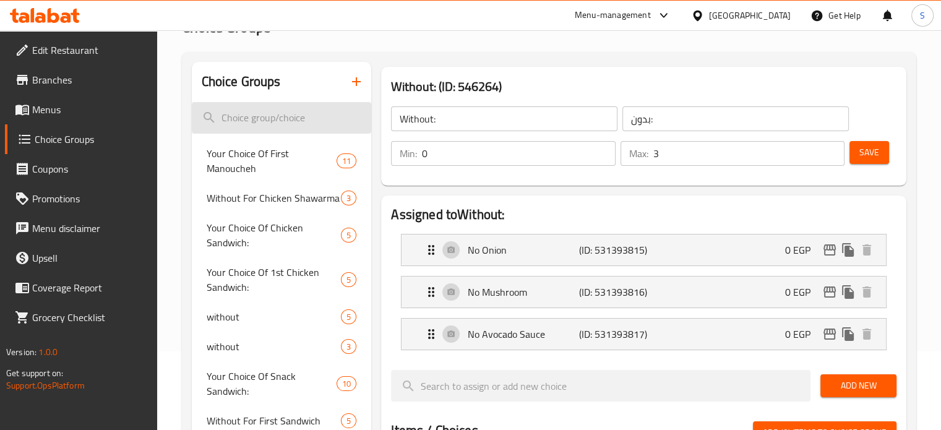
click at [285, 114] on input "search" at bounding box center [282, 118] width 180 height 32
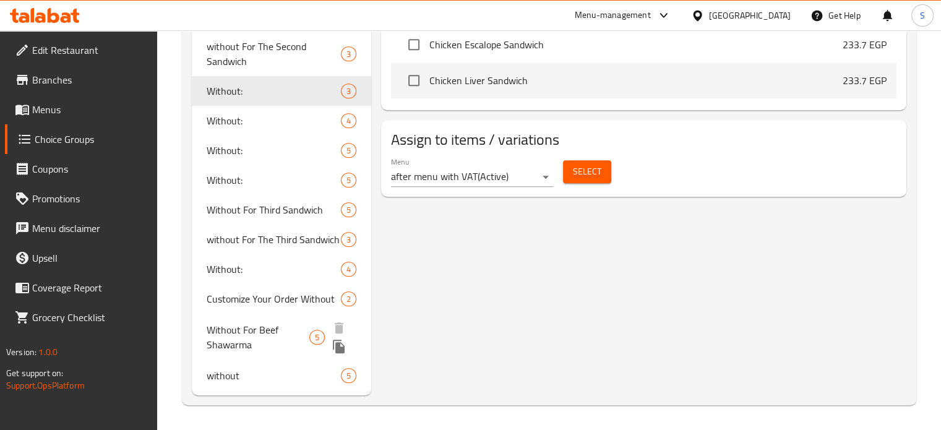
scroll to position [673, 0]
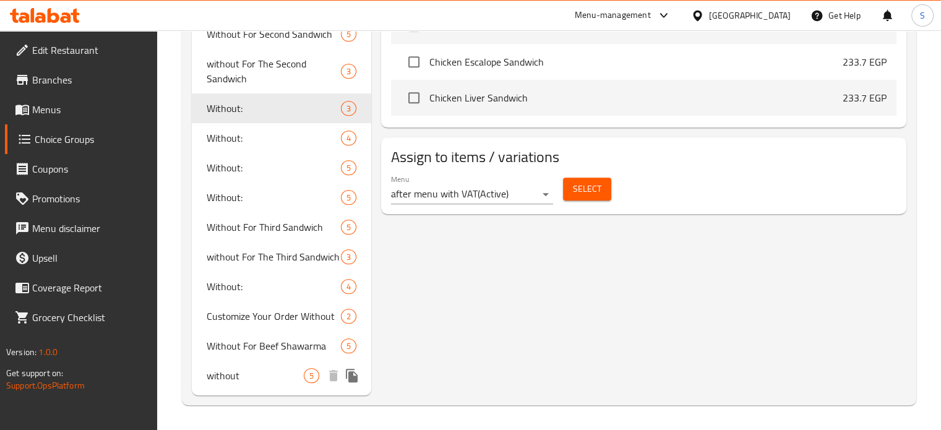
type input "without"
click at [255, 372] on span "without" at bounding box center [256, 375] width 98 height 15
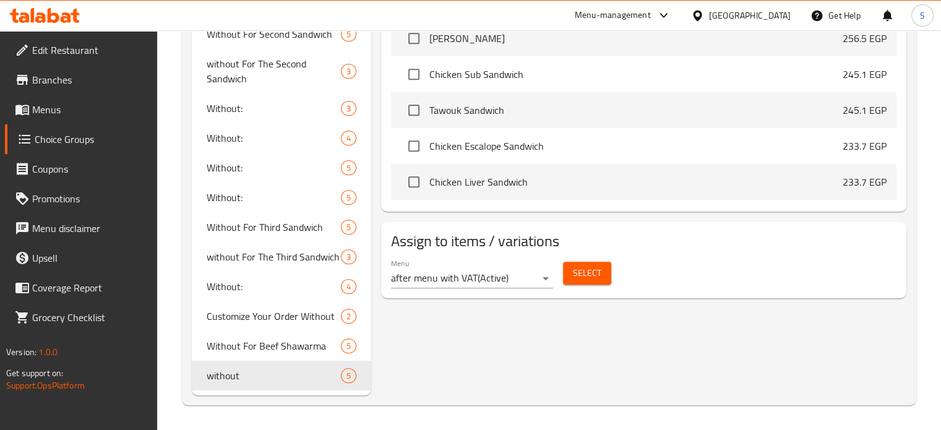
type input "without"
type input "بدون"
type input "0"
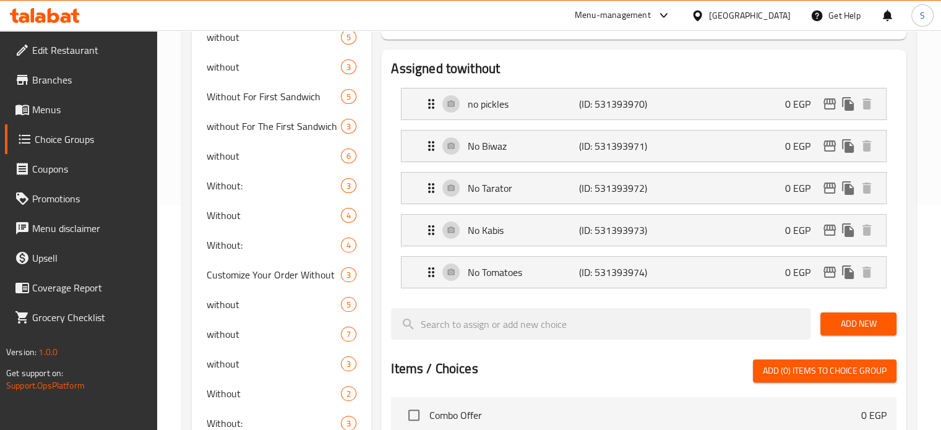
scroll to position [225, 0]
click at [242, 223] on div "Without 4" at bounding box center [282, 215] width 180 height 30
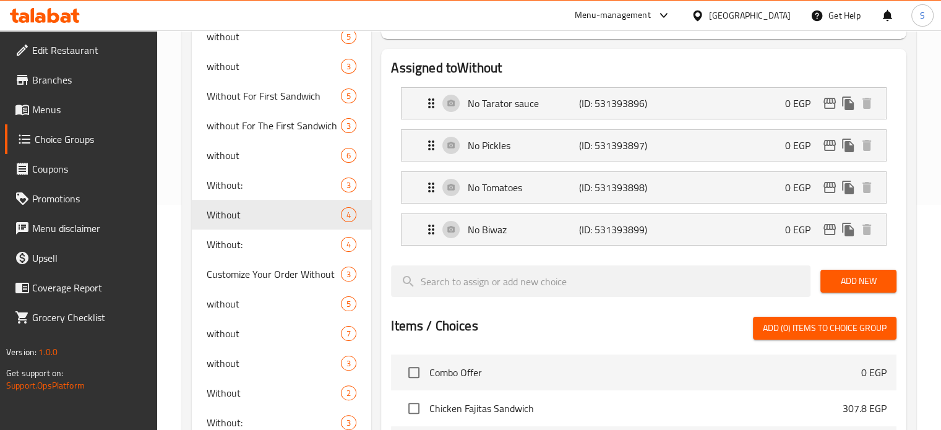
type input "Without"
type input "4"
click at [263, 176] on div "Without: 3" at bounding box center [282, 185] width 180 height 30
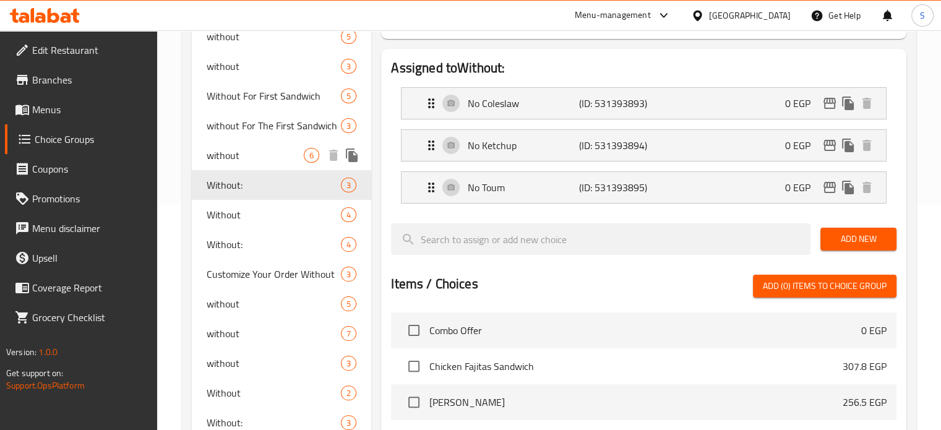
type input "Without:"
type input "بدون:"
type input "3"
click at [245, 149] on span "without" at bounding box center [256, 155] width 98 height 15
type input "without"
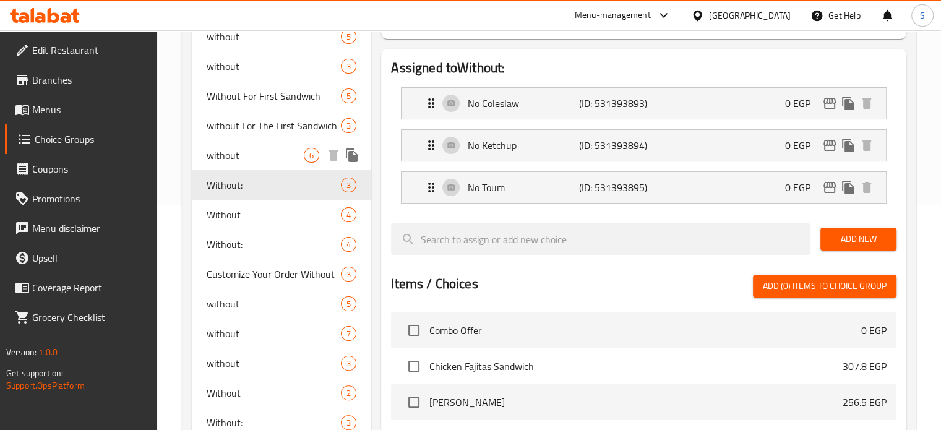
type input "بدون"
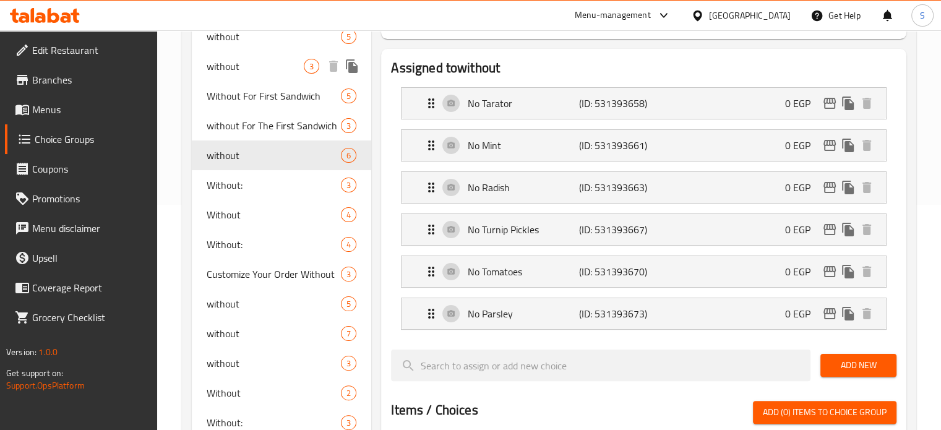
click at [241, 68] on span "without" at bounding box center [256, 66] width 98 height 15
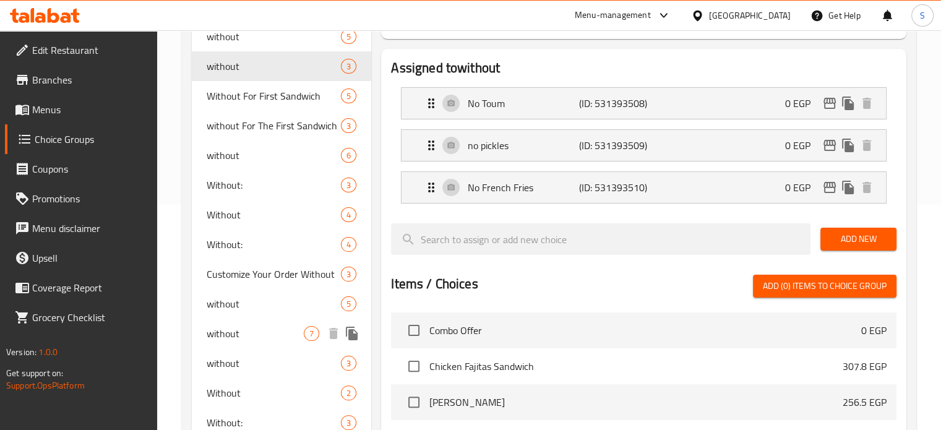
click at [233, 309] on span "without" at bounding box center [274, 303] width 135 height 15
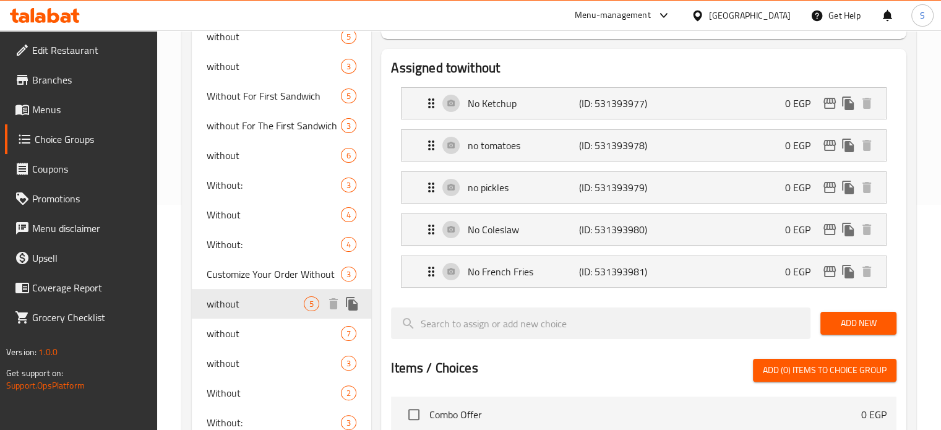
type input "5"
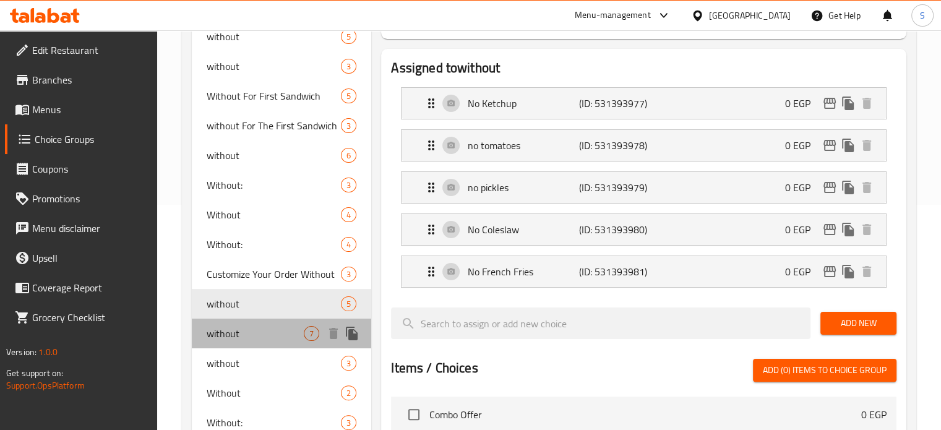
click at [235, 332] on span "without" at bounding box center [256, 333] width 98 height 15
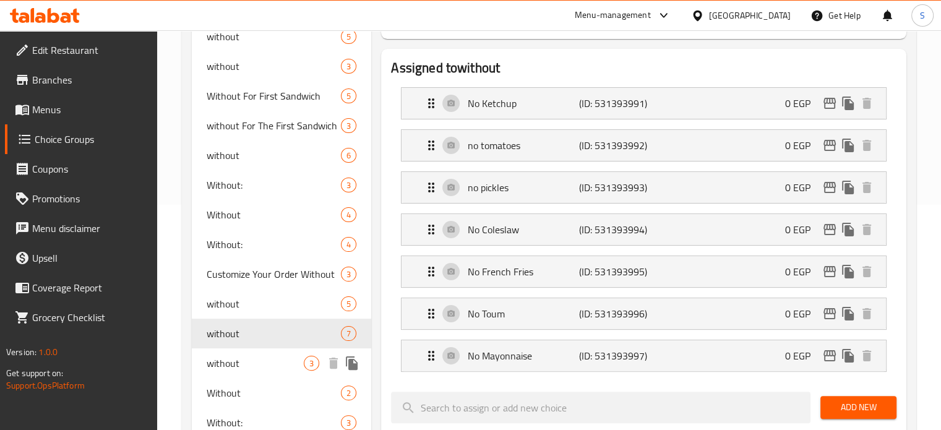
click at [238, 367] on span "without" at bounding box center [256, 363] width 98 height 15
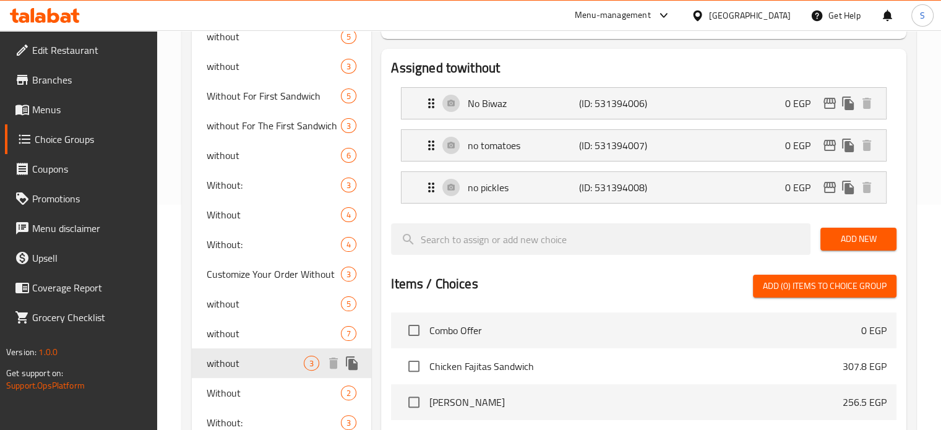
type input "بدون"
type input "3"
click at [241, 381] on div "Without 2" at bounding box center [282, 393] width 180 height 30
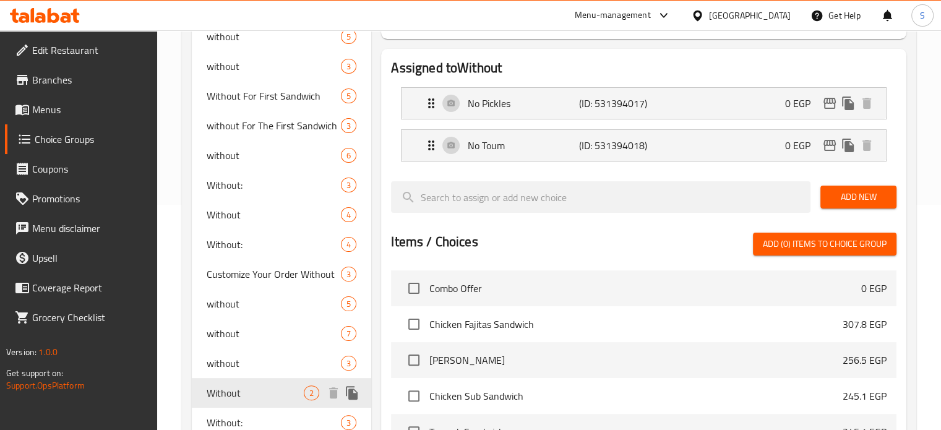
type input "Without"
type input "بدون"
type input "2"
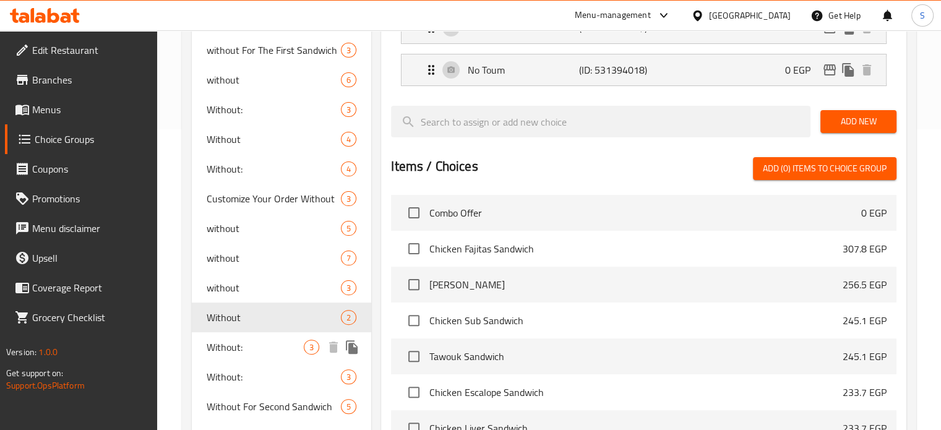
click at [241, 349] on span "Without:" at bounding box center [256, 347] width 98 height 15
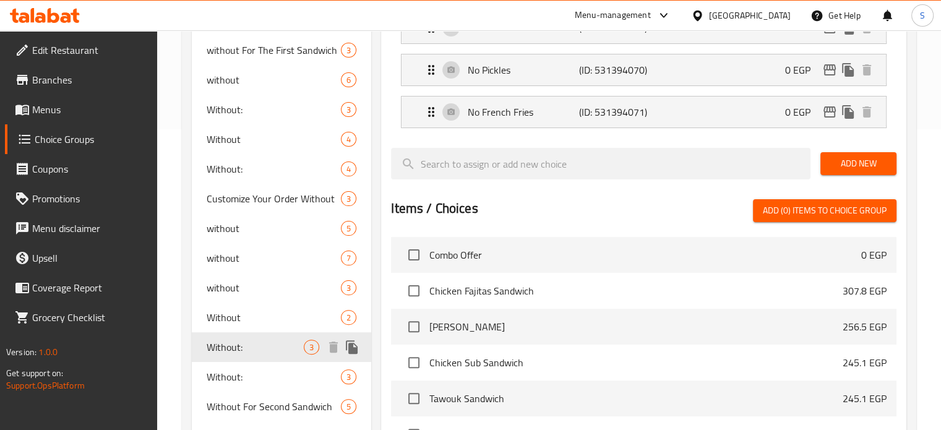
type input "Without:"
type input "بدون:"
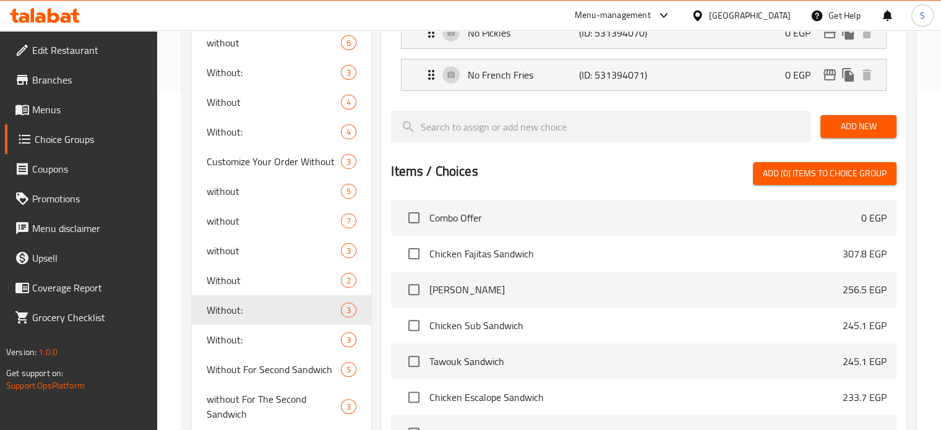
scroll to position [346, 0]
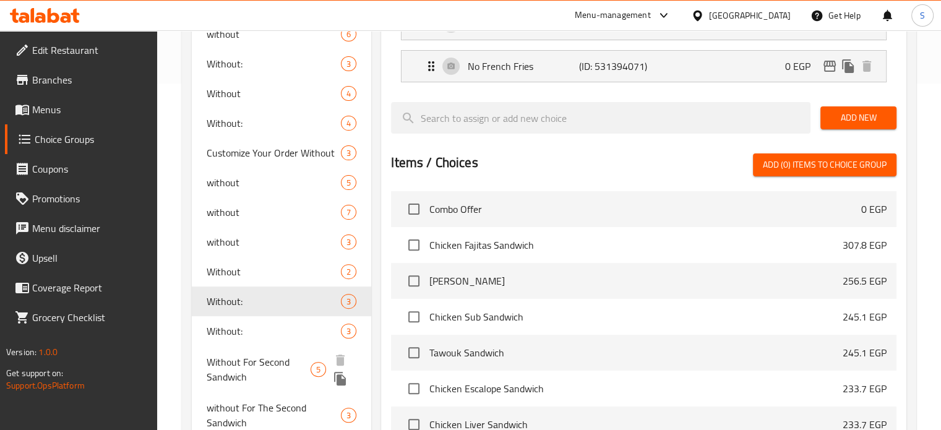
click at [223, 328] on span "Without:" at bounding box center [274, 331] width 135 height 15
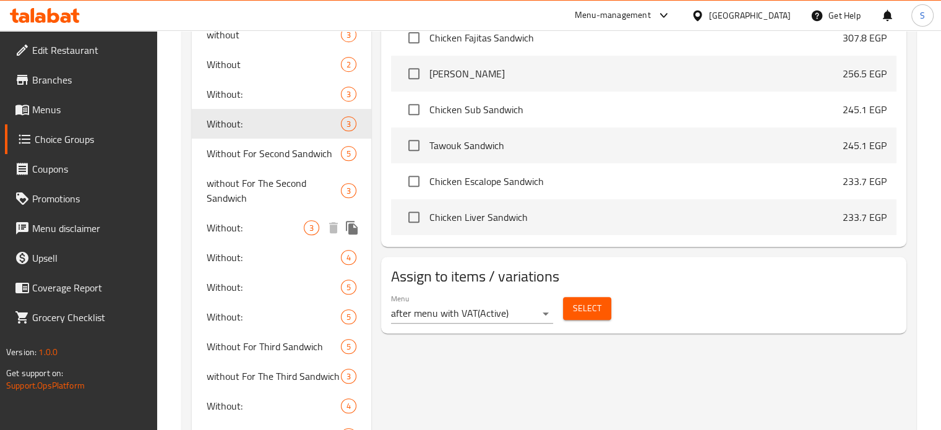
scroll to position [578, 0]
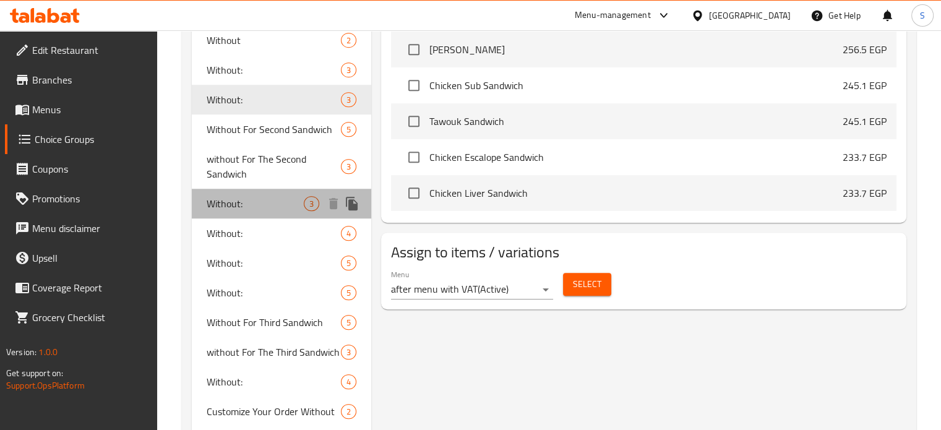
click at [252, 204] on span "Without:" at bounding box center [256, 203] width 98 height 15
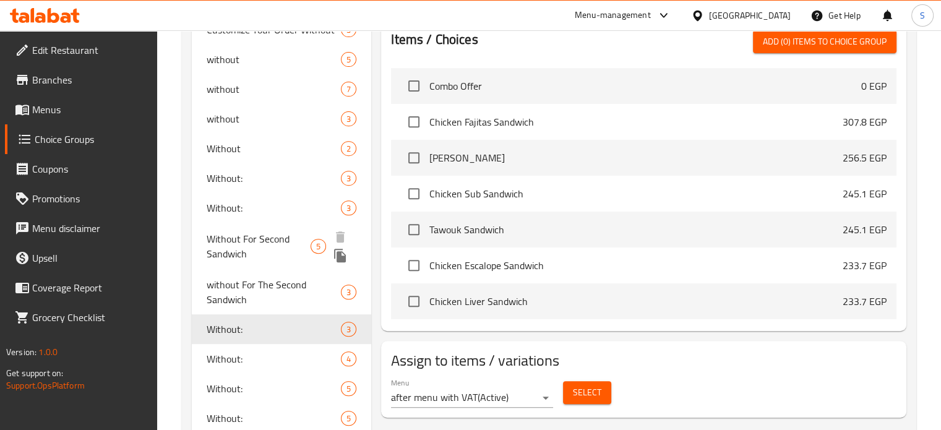
scroll to position [525, 0]
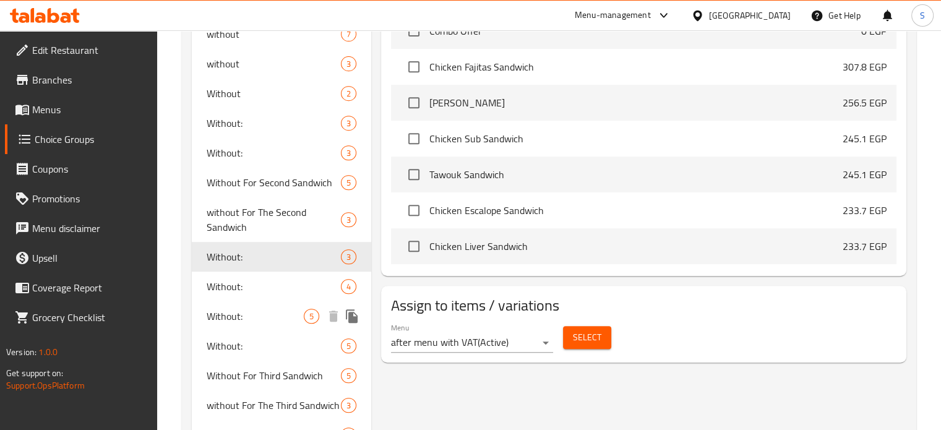
click at [255, 291] on span "Without:" at bounding box center [274, 286] width 135 height 15
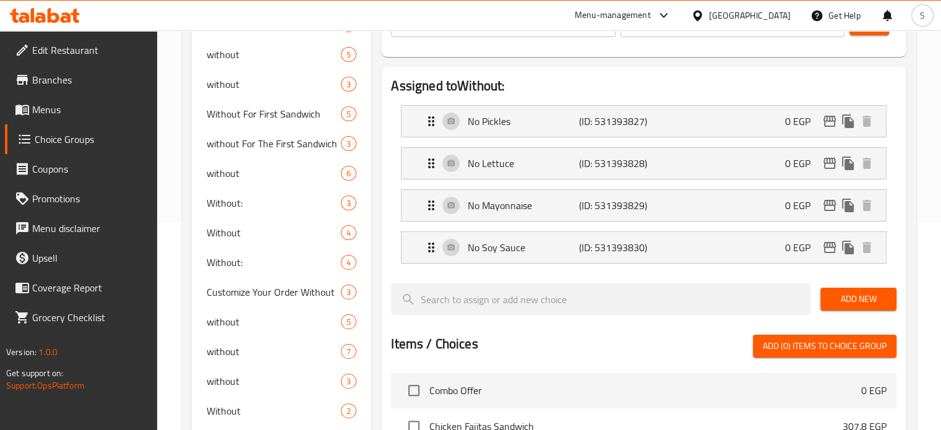
scroll to position [173, 0]
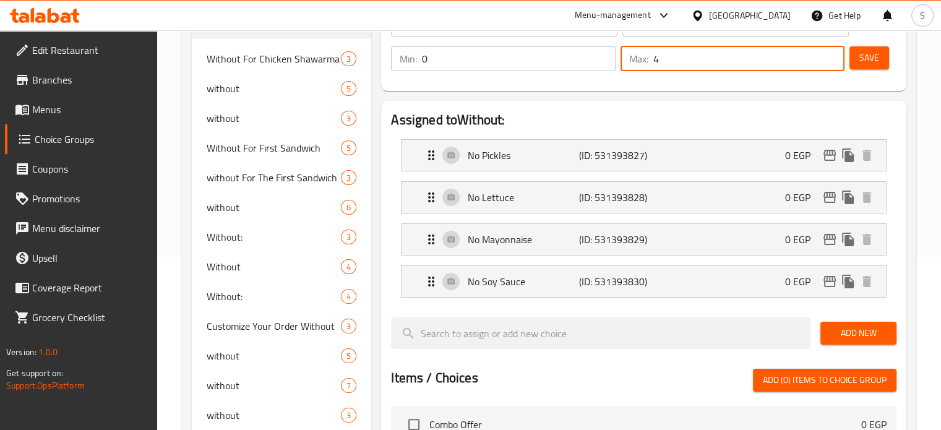
drag, startPoint x: 676, startPoint y: 56, endPoint x: 642, endPoint y: 54, distance: 34.1
click at [642, 54] on div "Max: 4 ​" at bounding box center [732, 58] width 224 height 25
click at [871, 59] on span "Save" at bounding box center [869, 57] width 20 height 15
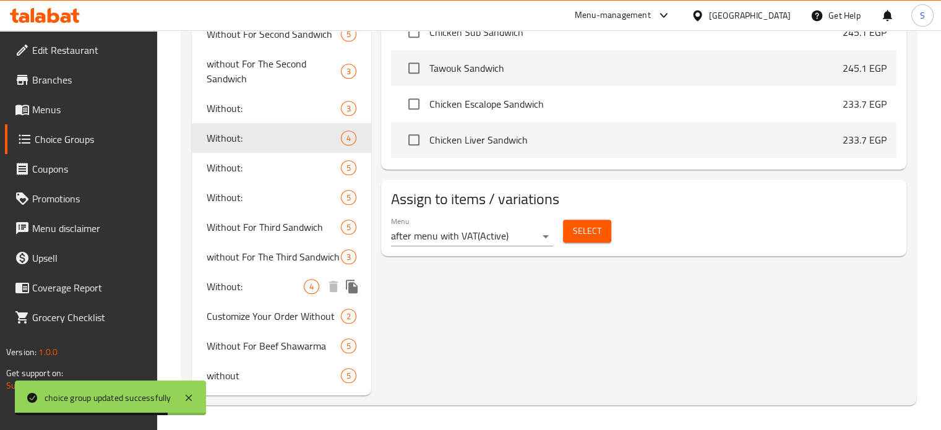
scroll to position [672, 0]
click at [260, 178] on div "Without: 5" at bounding box center [282, 168] width 180 height 30
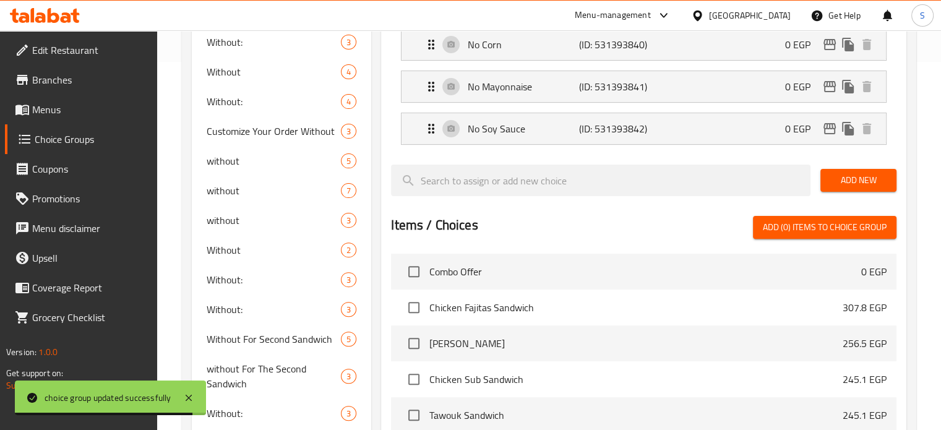
scroll to position [82, 0]
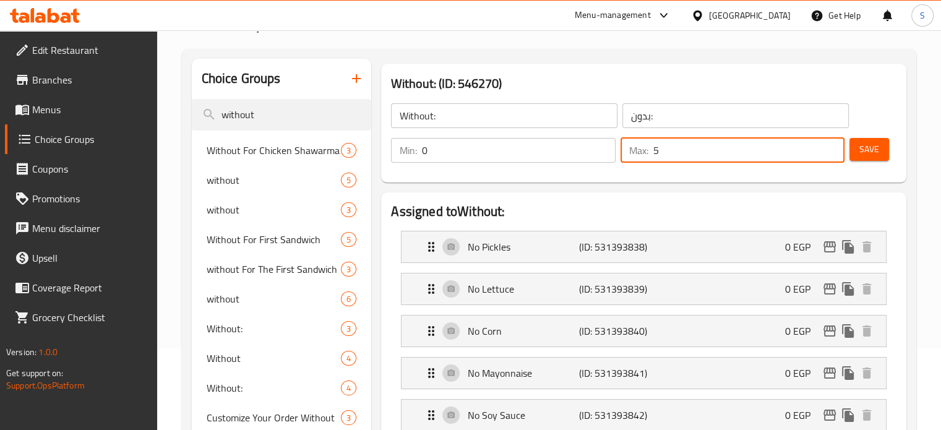
drag, startPoint x: 666, startPoint y: 148, endPoint x: 630, endPoint y: 152, distance: 35.5
click at [630, 152] on div "Max: 5 ​" at bounding box center [732, 150] width 224 height 25
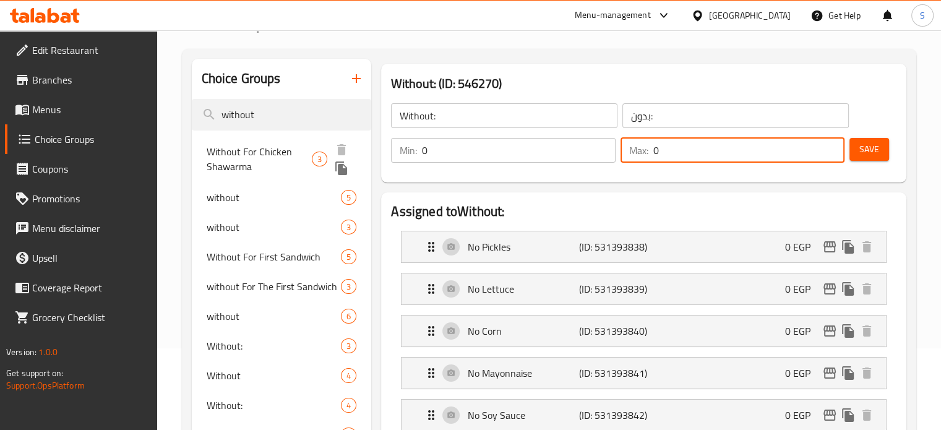
type input "0"
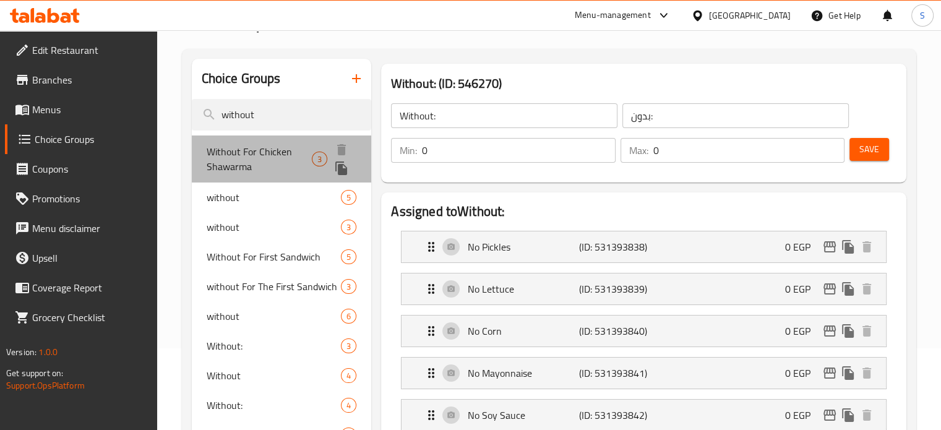
click at [307, 155] on span "Without For Chicken Shawarma" at bounding box center [259, 159] width 105 height 30
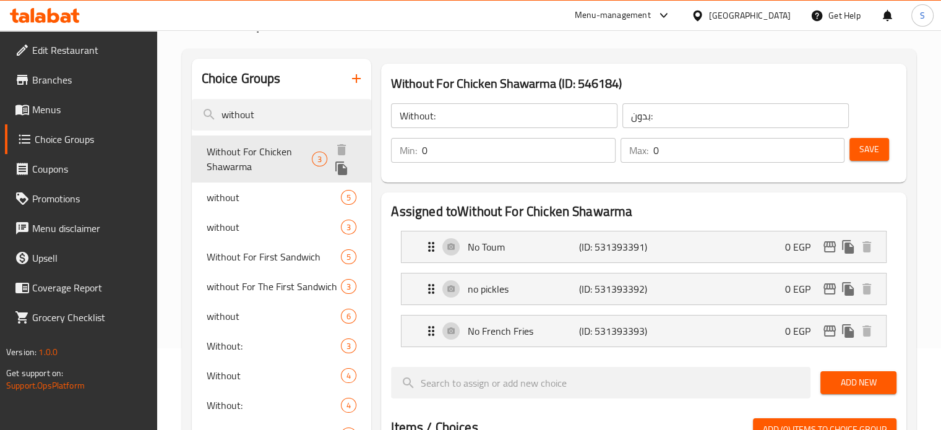
type input "Without For Chicken Shawarma"
type input "بدون لشاورما الدجاج"
type input "3"
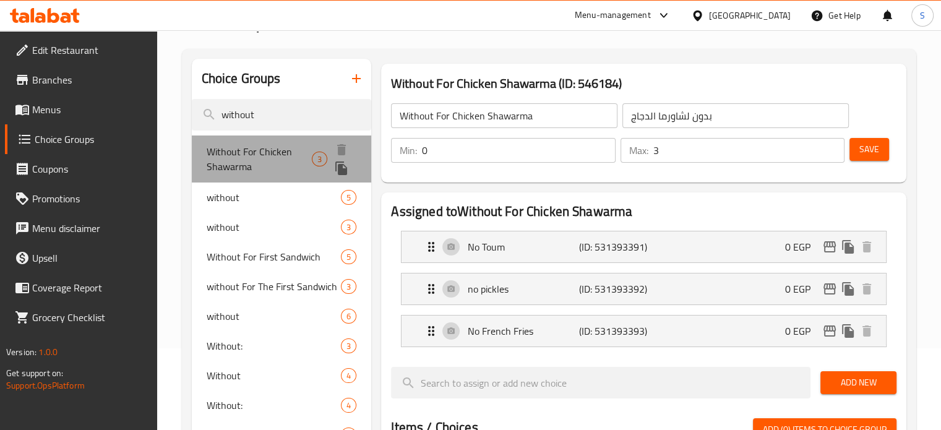
click at [280, 178] on div "Without For Chicken Shawarma 3" at bounding box center [282, 158] width 180 height 47
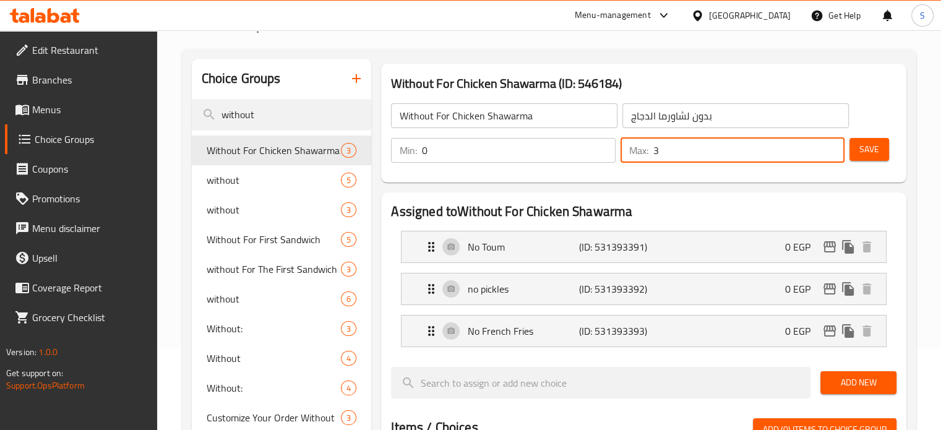
drag, startPoint x: 697, startPoint y: 160, endPoint x: 651, endPoint y: 157, distance: 45.9
click at [651, 157] on div "Max: 3 ​" at bounding box center [732, 150] width 224 height 25
click at [221, 183] on span "without" at bounding box center [256, 180] width 98 height 15
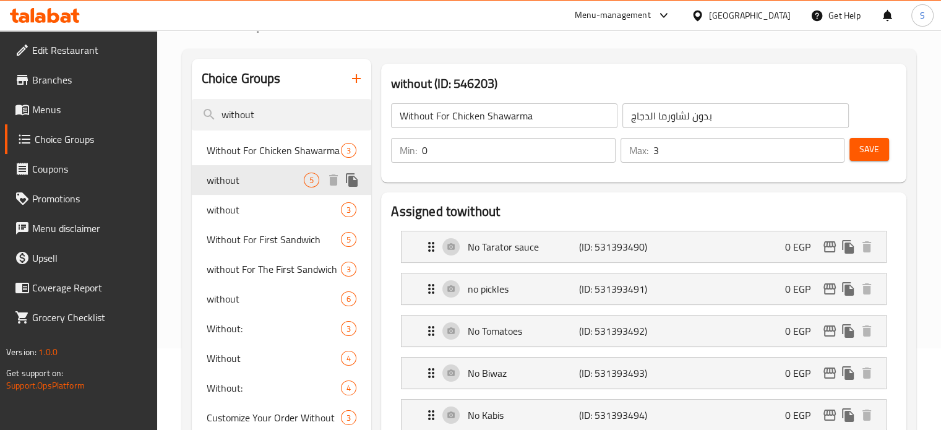
type input "without"
type input "بدون"
type input "0"
